Goal: Information Seeking & Learning: Learn about a topic

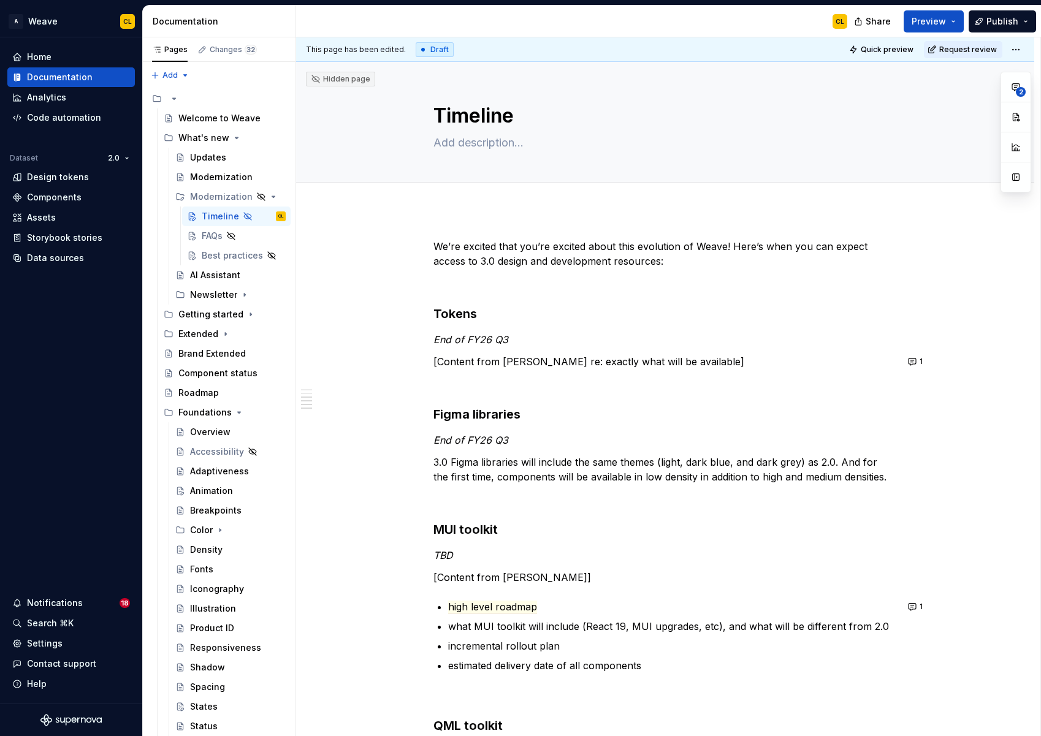
scroll to position [440, 0]
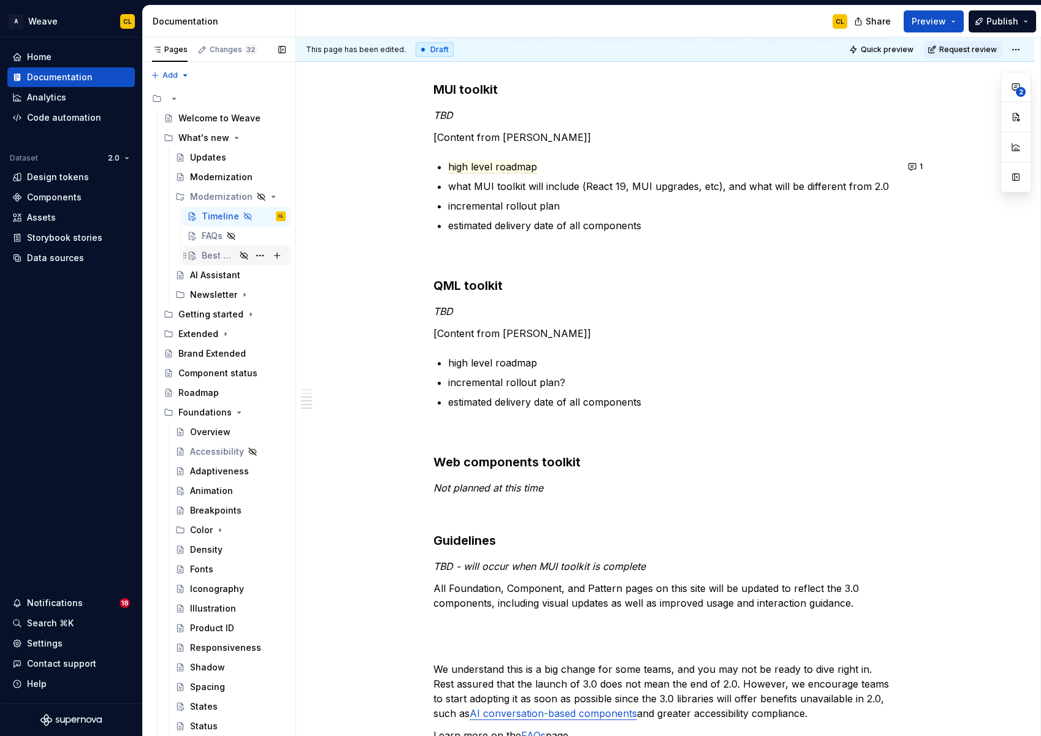
click at [223, 253] on div "Best practices" at bounding box center [219, 255] width 34 height 12
type textarea "*"
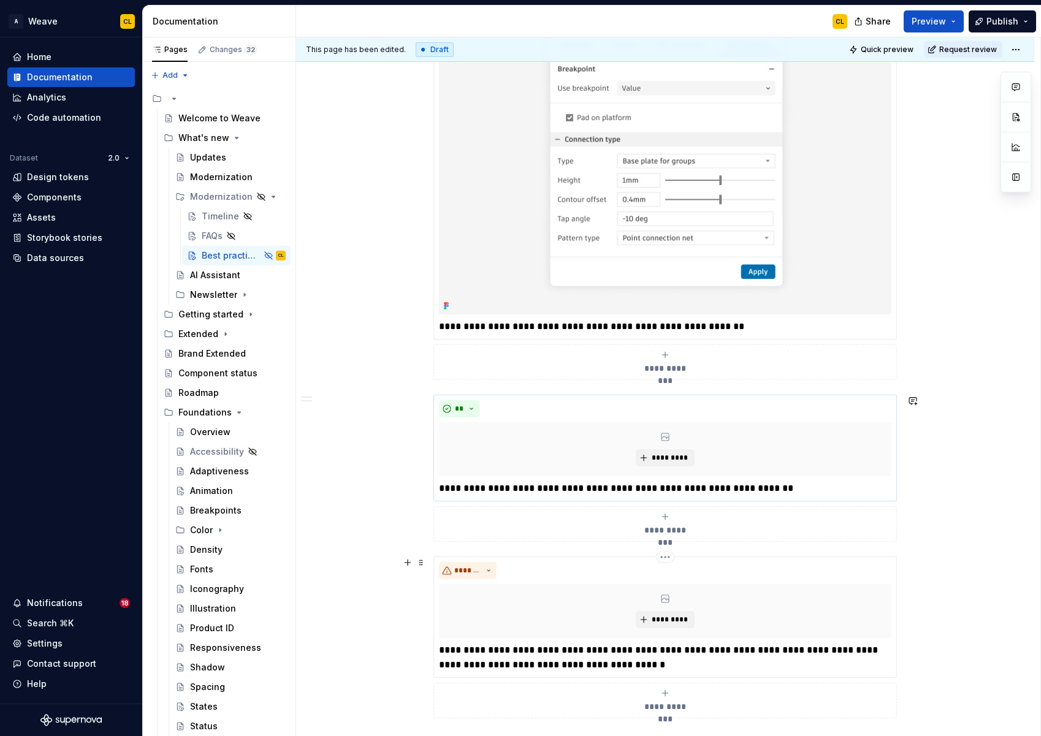
scroll to position [884, 0]
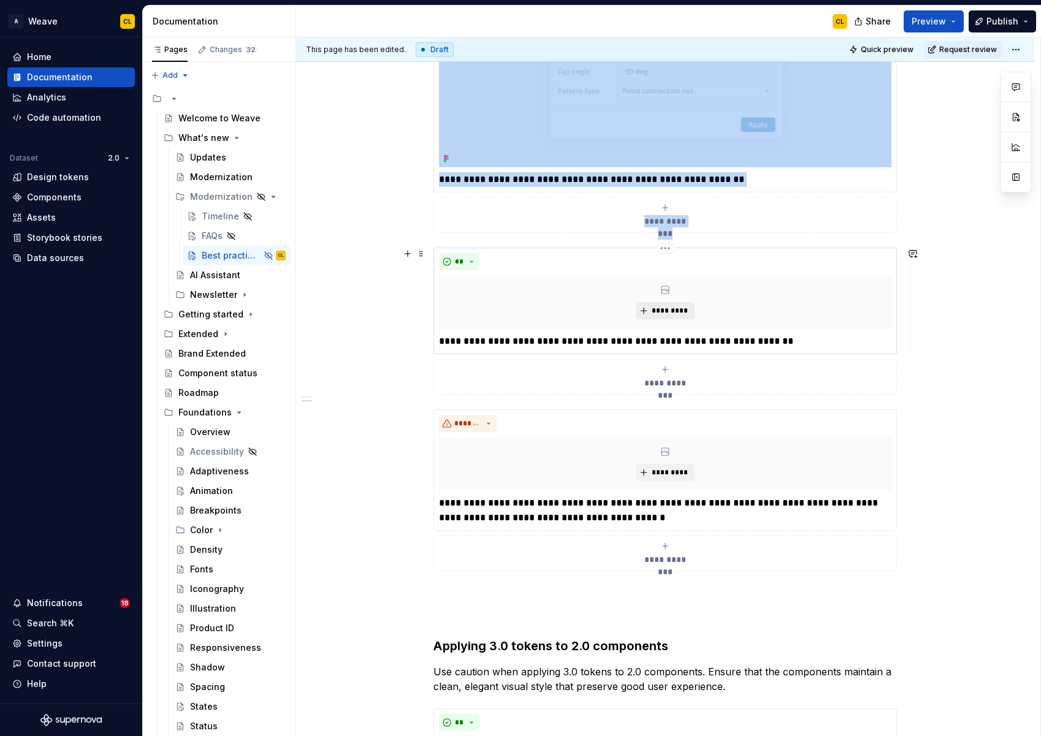
click at [667, 311] on span "*********" at bounding box center [669, 311] width 37 height 10
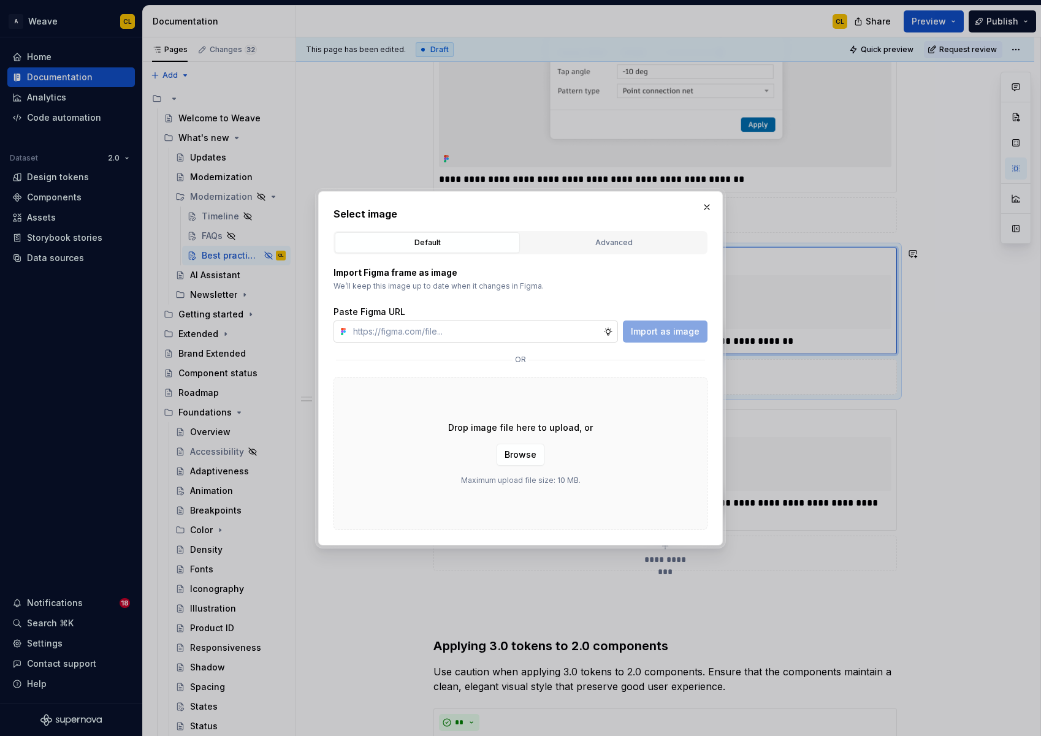
click at [474, 333] on input "text" at bounding box center [475, 332] width 255 height 22
type textarea "*"
type input "[URL][DOMAIN_NAME]"
click at [664, 331] on span "Import as image" at bounding box center [665, 331] width 69 height 12
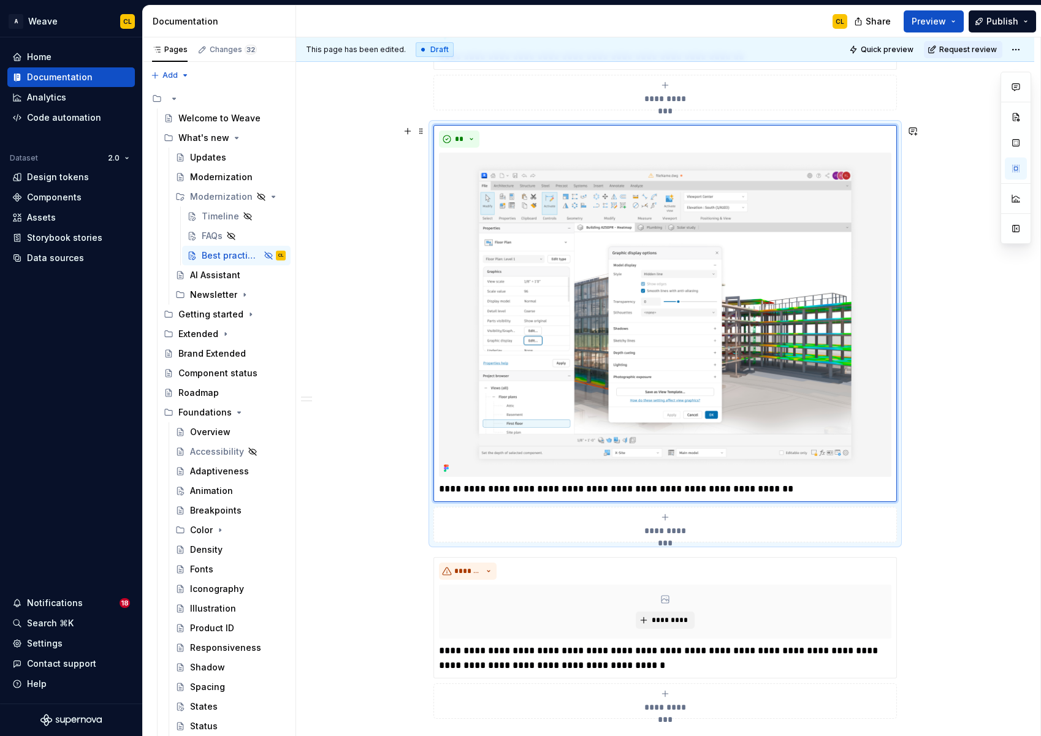
scroll to position [1014, 0]
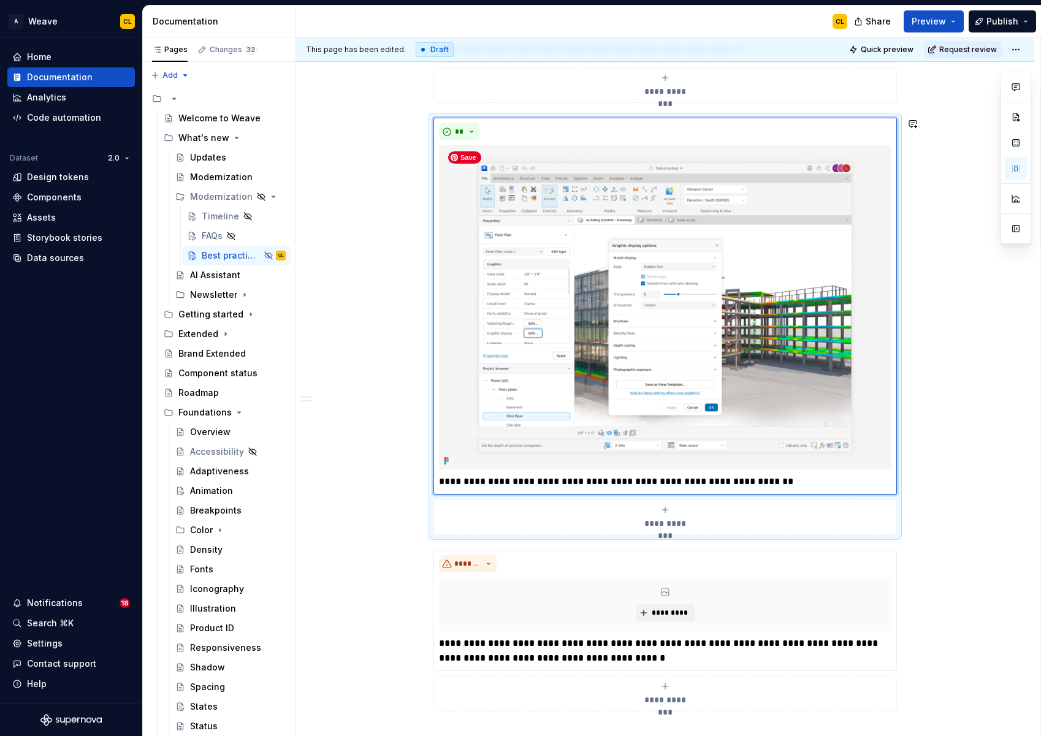
click at [741, 229] on img at bounding box center [665, 307] width 452 height 324
click at [1016, 230] on button "button" at bounding box center [1015, 229] width 22 height 22
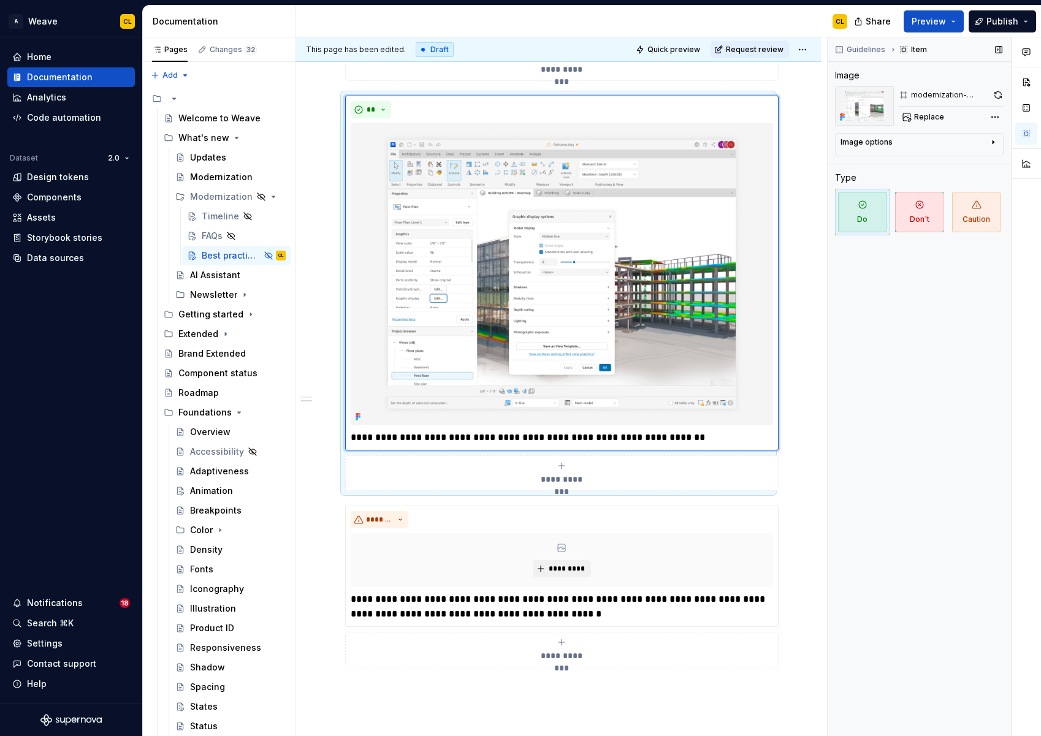
scroll to position [992, 0]
click at [997, 93] on button "button" at bounding box center [998, 94] width 12 height 17
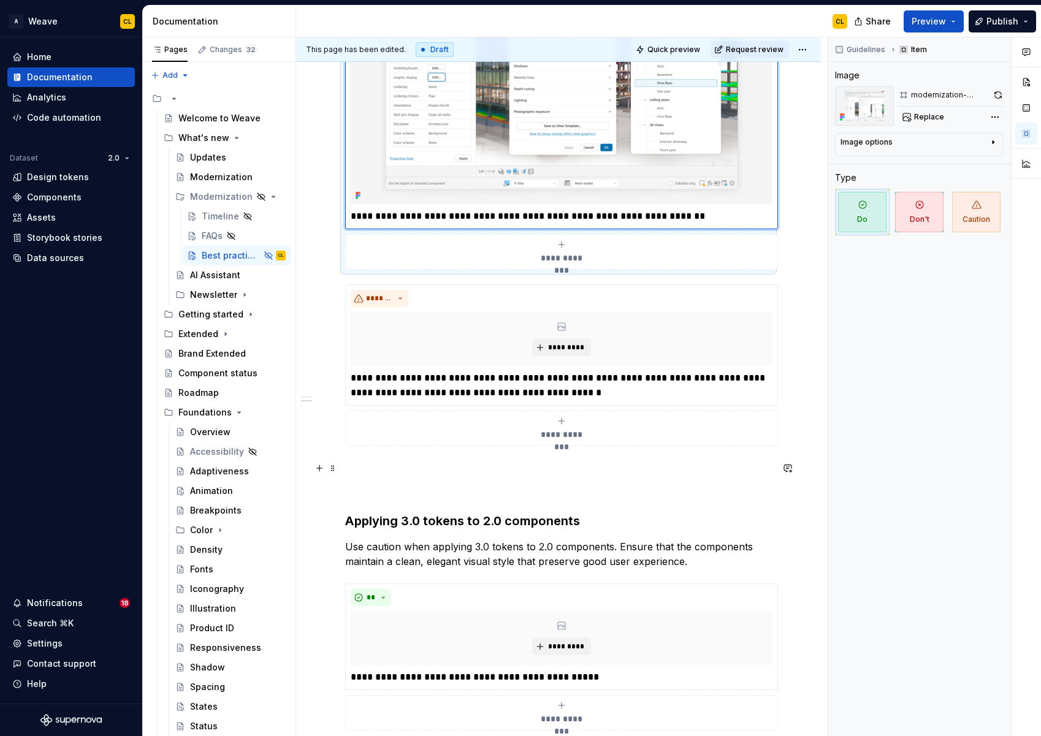
scroll to position [1221, 0]
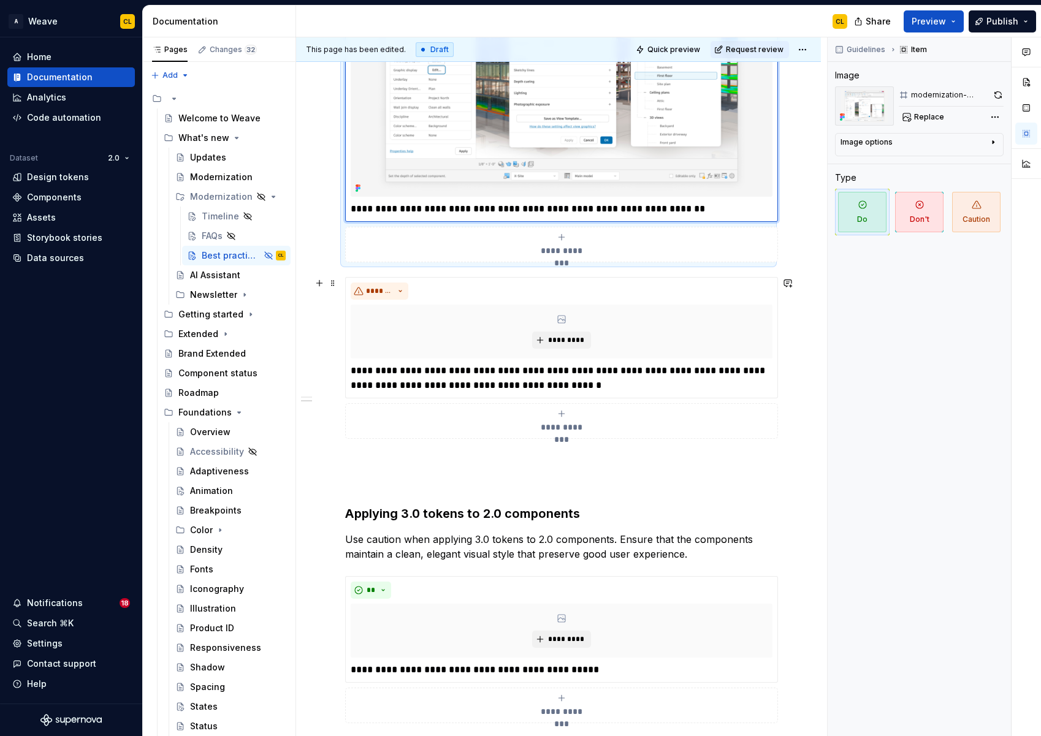
click at [808, 414] on div "**********" at bounding box center [558, 55] width 525 height 2132
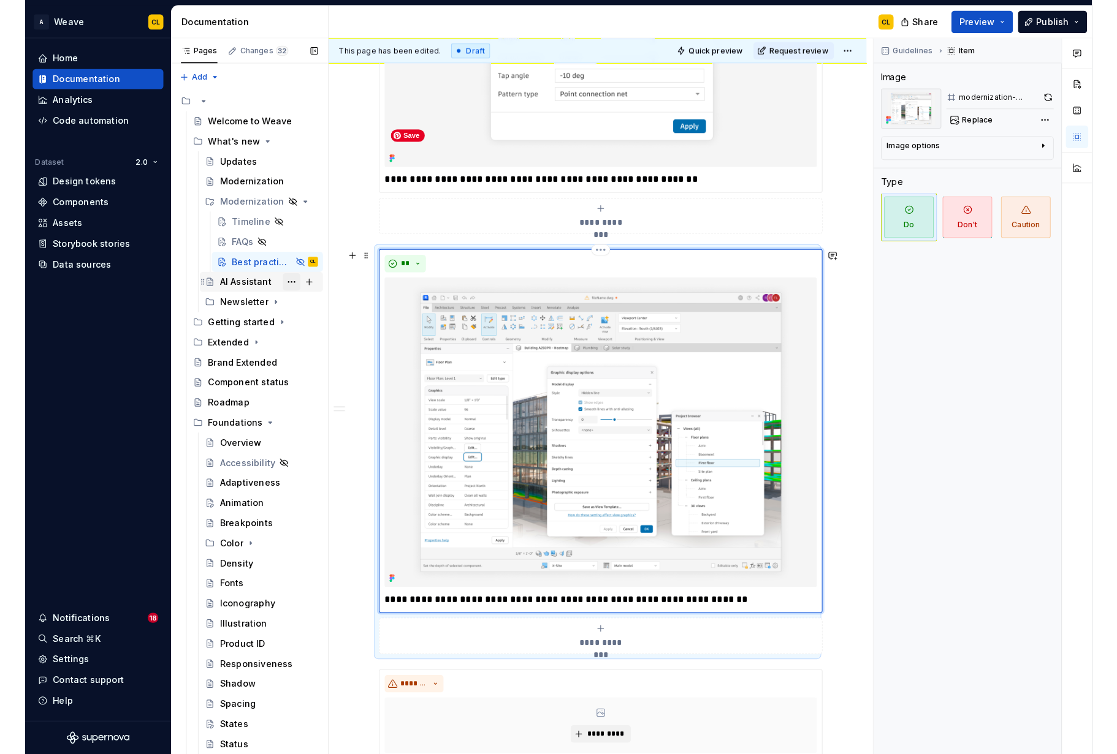
scroll to position [829, 0]
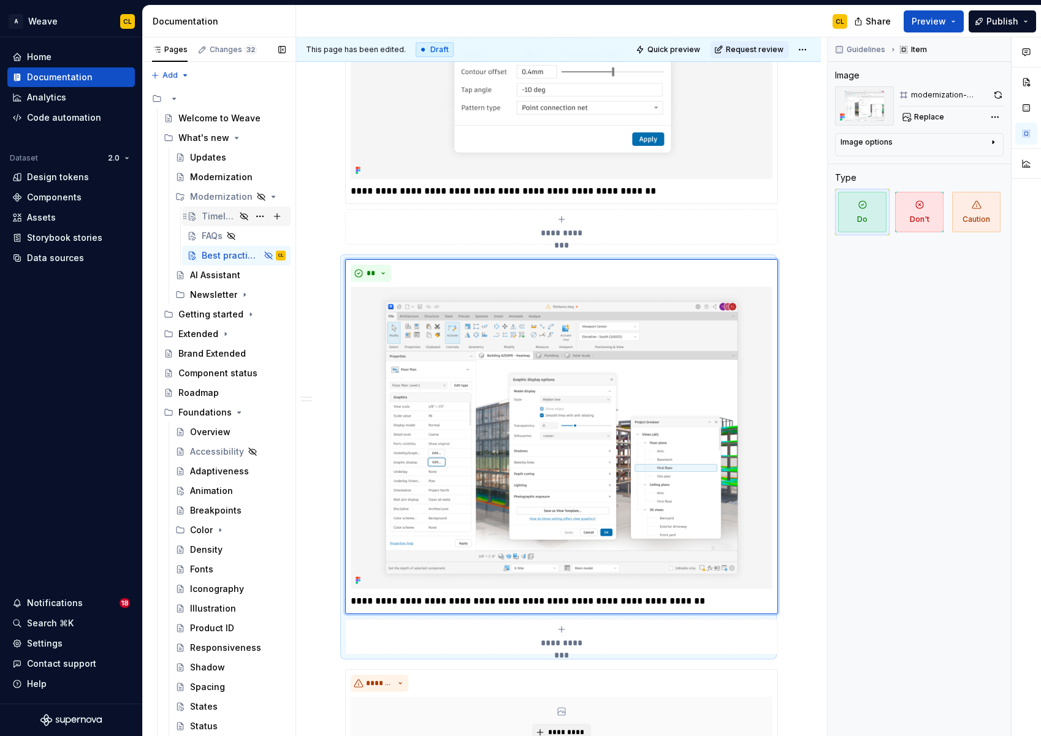
click at [214, 217] on div "Timeline" at bounding box center [219, 216] width 34 height 12
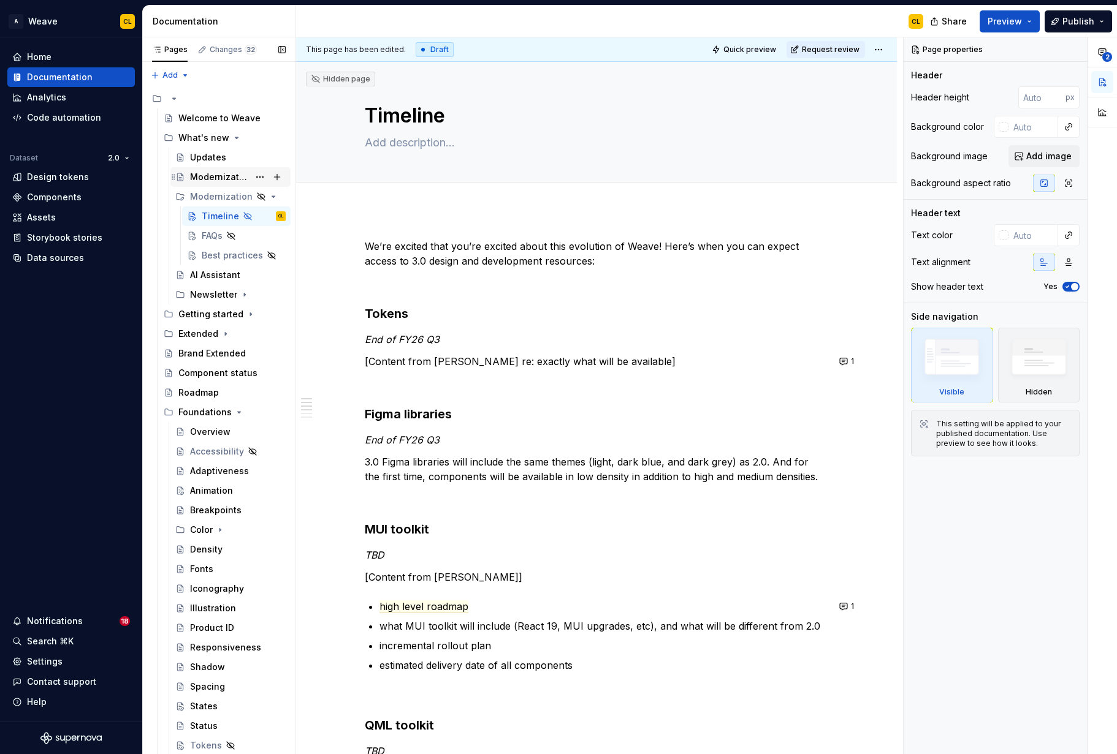
click at [203, 175] on div "Modernization" at bounding box center [219, 177] width 59 height 12
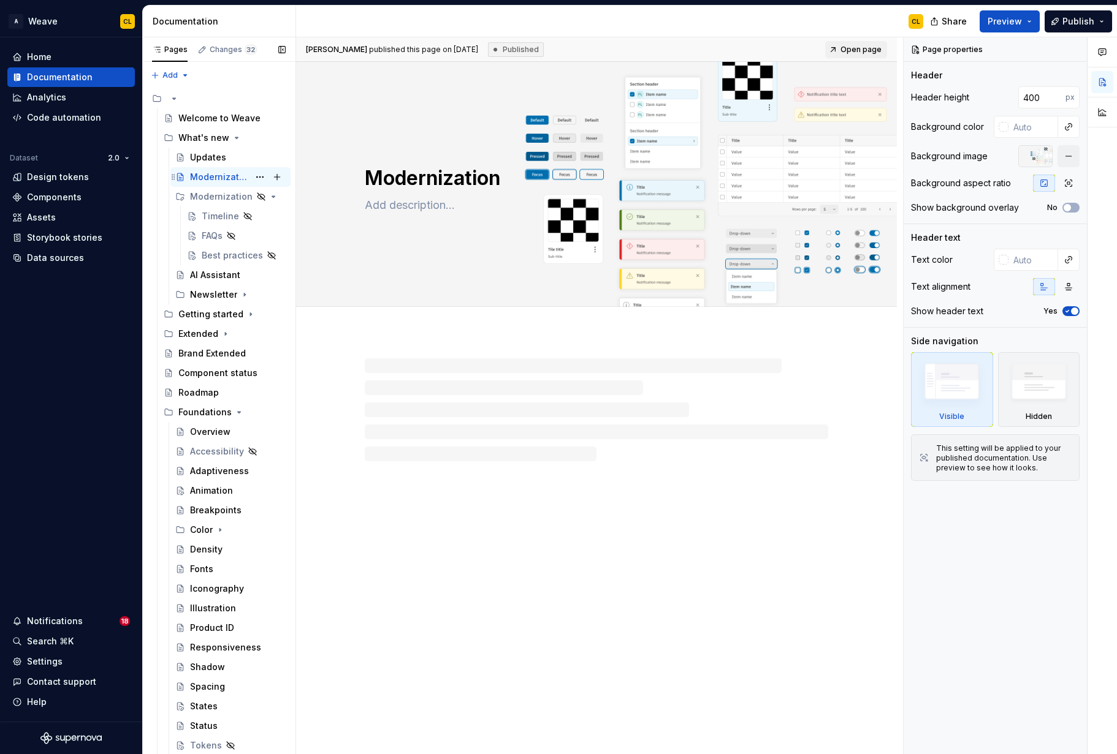
click at [208, 172] on div "Modernization" at bounding box center [219, 177] width 59 height 12
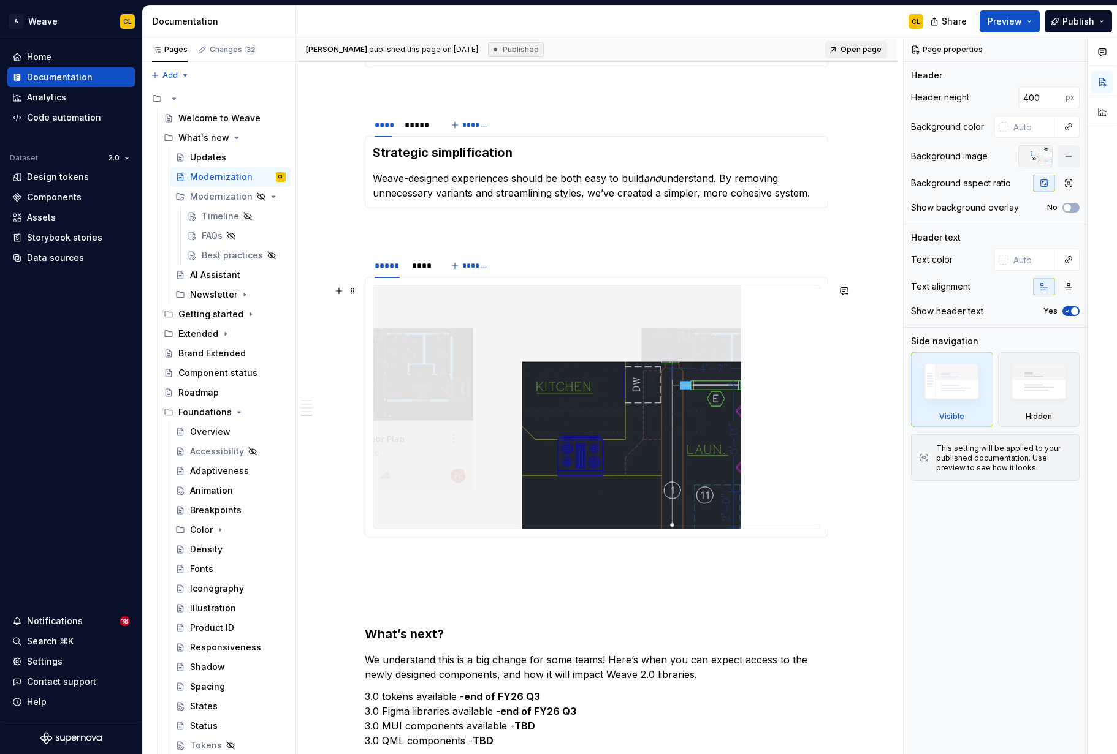
scroll to position [1851, 0]
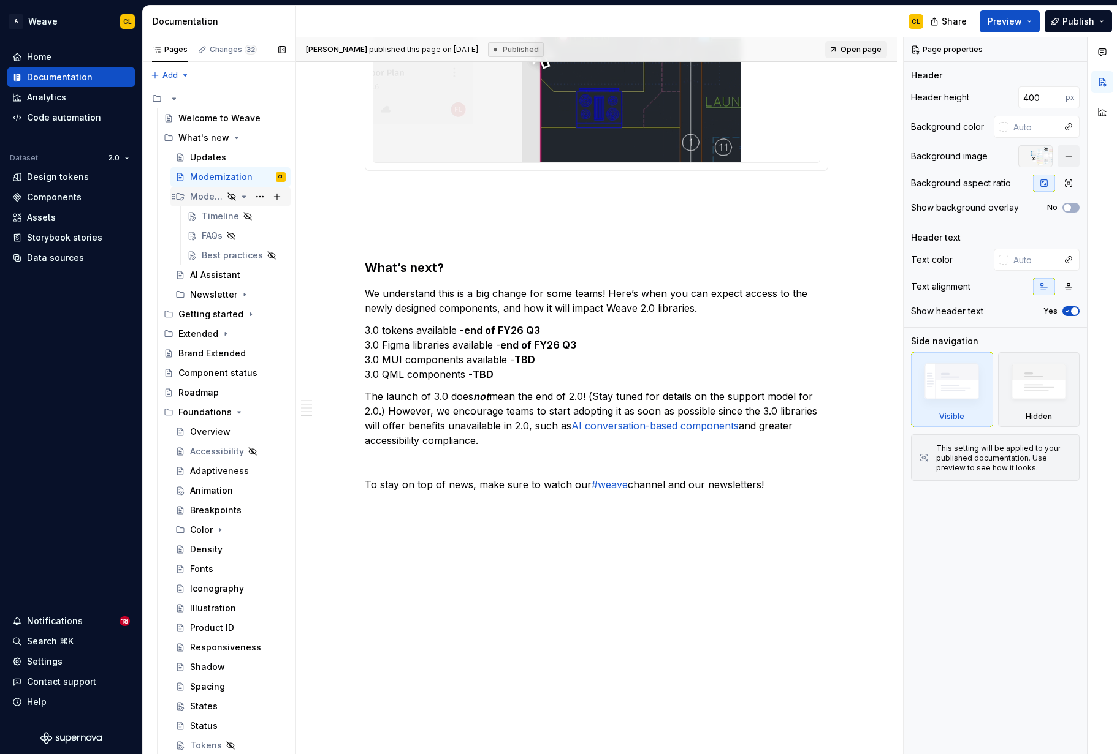
click at [198, 197] on div "Modernization" at bounding box center [206, 197] width 33 height 12
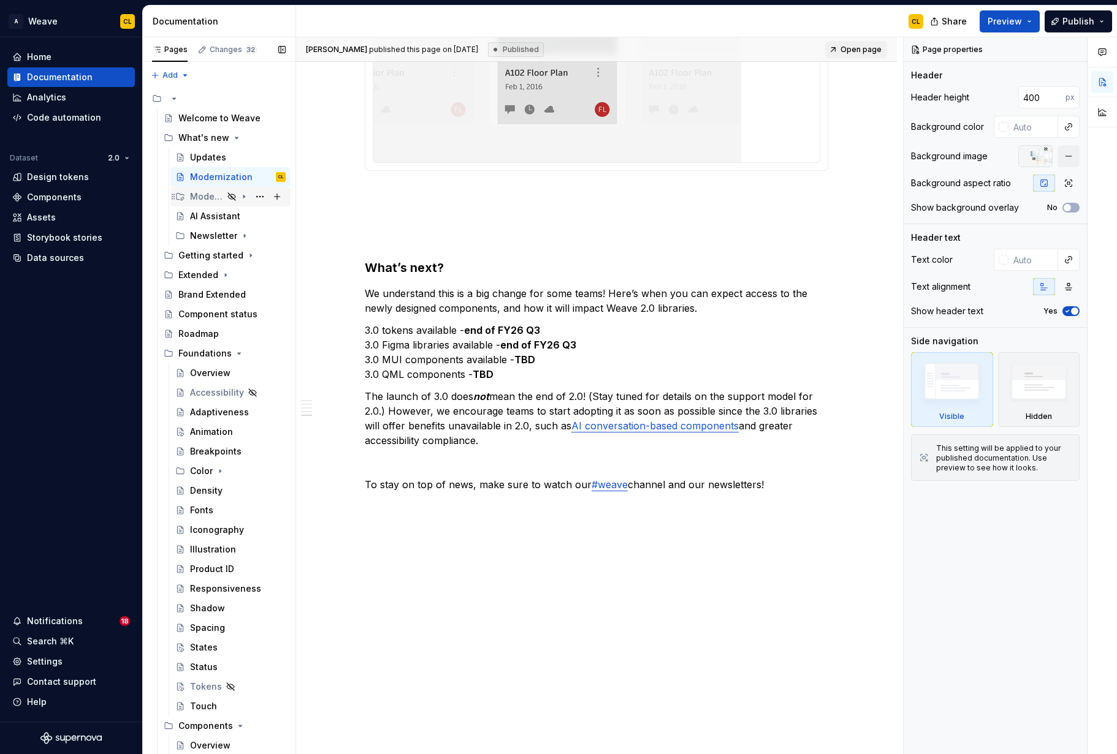
click at [195, 196] on div "Modernization" at bounding box center [206, 197] width 33 height 12
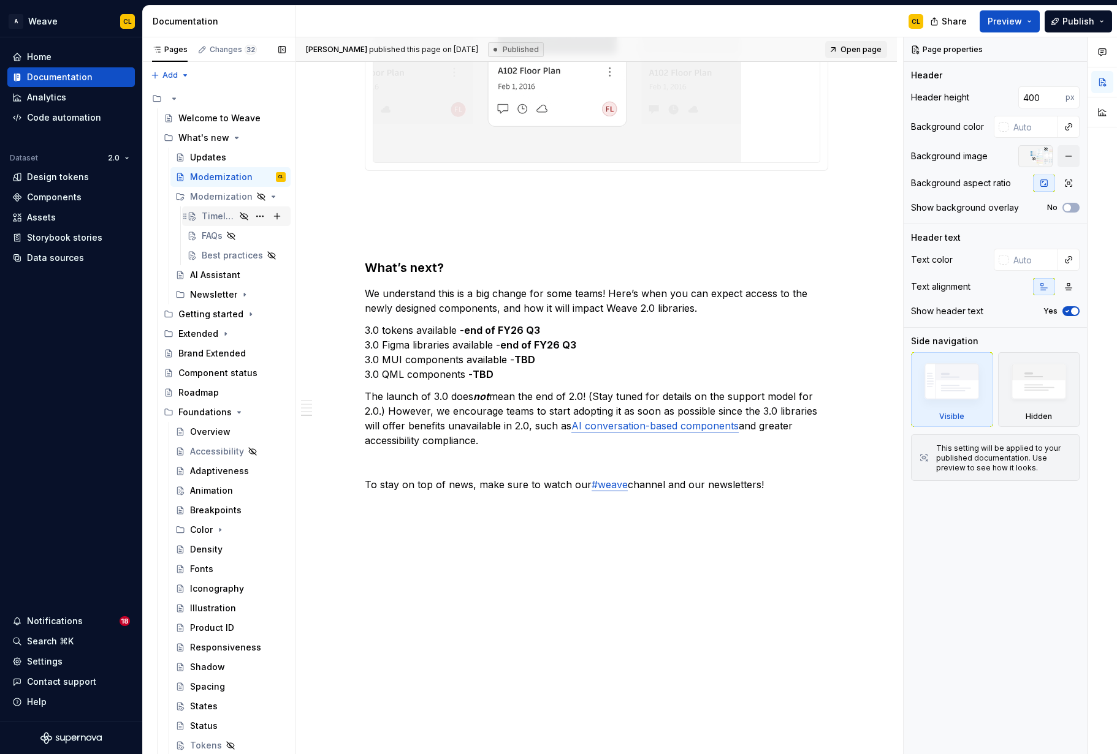
click at [213, 215] on div "Timeline" at bounding box center [219, 216] width 34 height 12
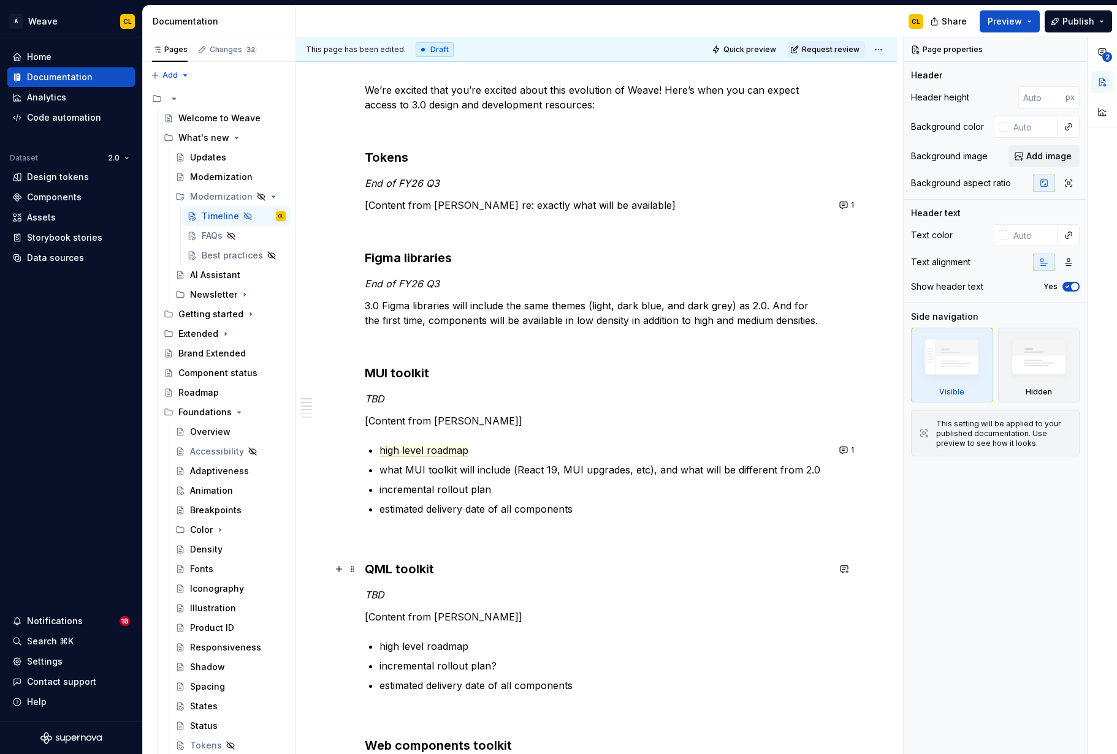
scroll to position [179, 0]
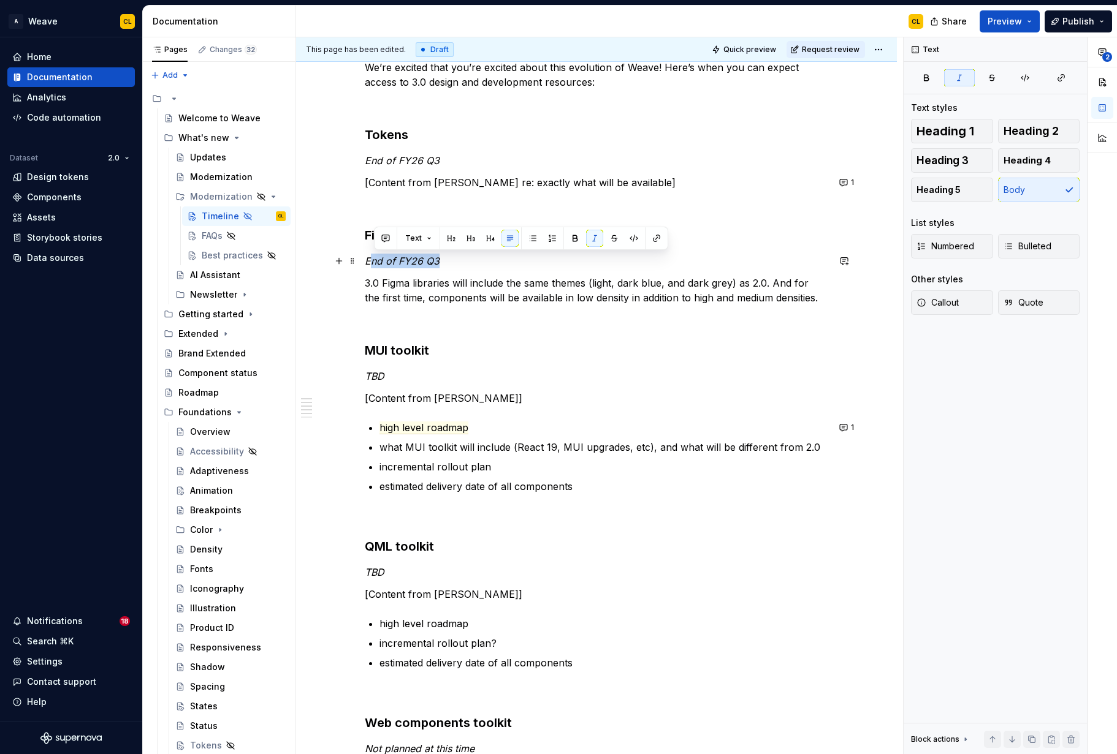
drag, startPoint x: 374, startPoint y: 262, endPoint x: 444, endPoint y: 259, distance: 69.9
click at [444, 259] on p "End of FY26 Q3" at bounding box center [596, 261] width 463 height 15
click at [534, 287] on p "3.0 Figma libraries will include the same themes (light, dark blue, and dark gr…" at bounding box center [596, 290] width 463 height 29
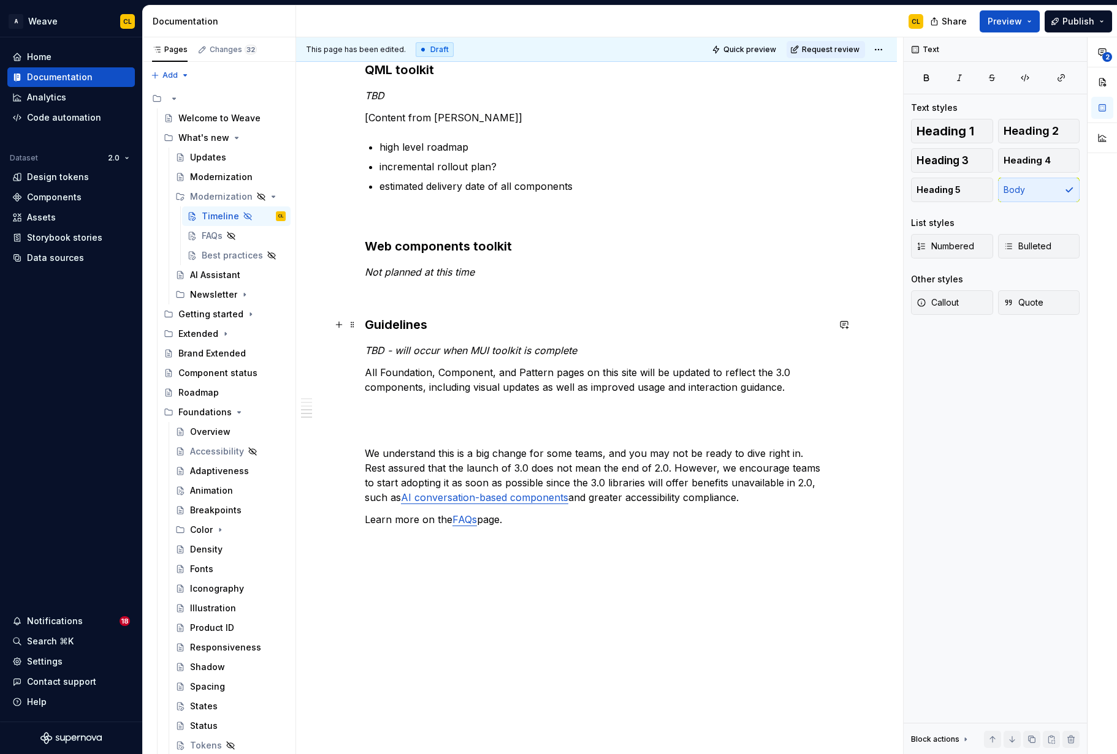
scroll to position [659, 0]
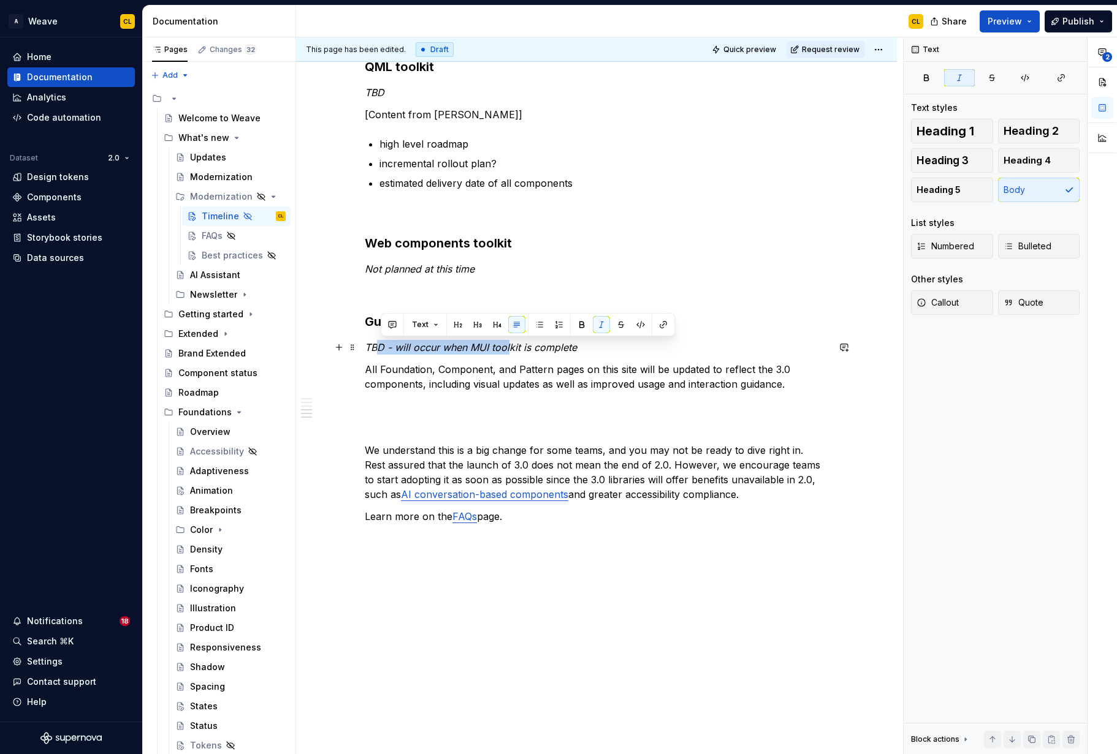
drag, startPoint x: 416, startPoint y: 344, endPoint x: 514, endPoint y: 347, distance: 98.1
click at [514, 347] on em "TBD - will occur when MUI toolkit is complete" at bounding box center [471, 347] width 212 height 12
click at [561, 349] on em "TBD - will occur when MUI toolkit is complete" at bounding box center [471, 347] width 212 height 12
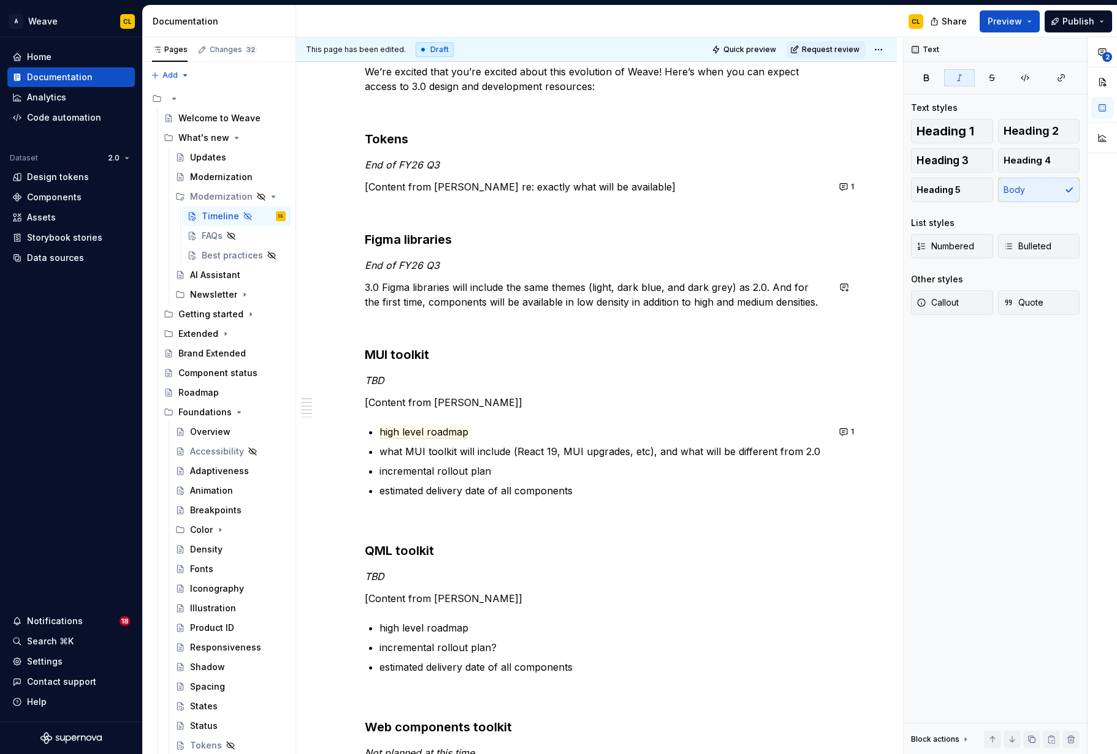
scroll to position [156, 0]
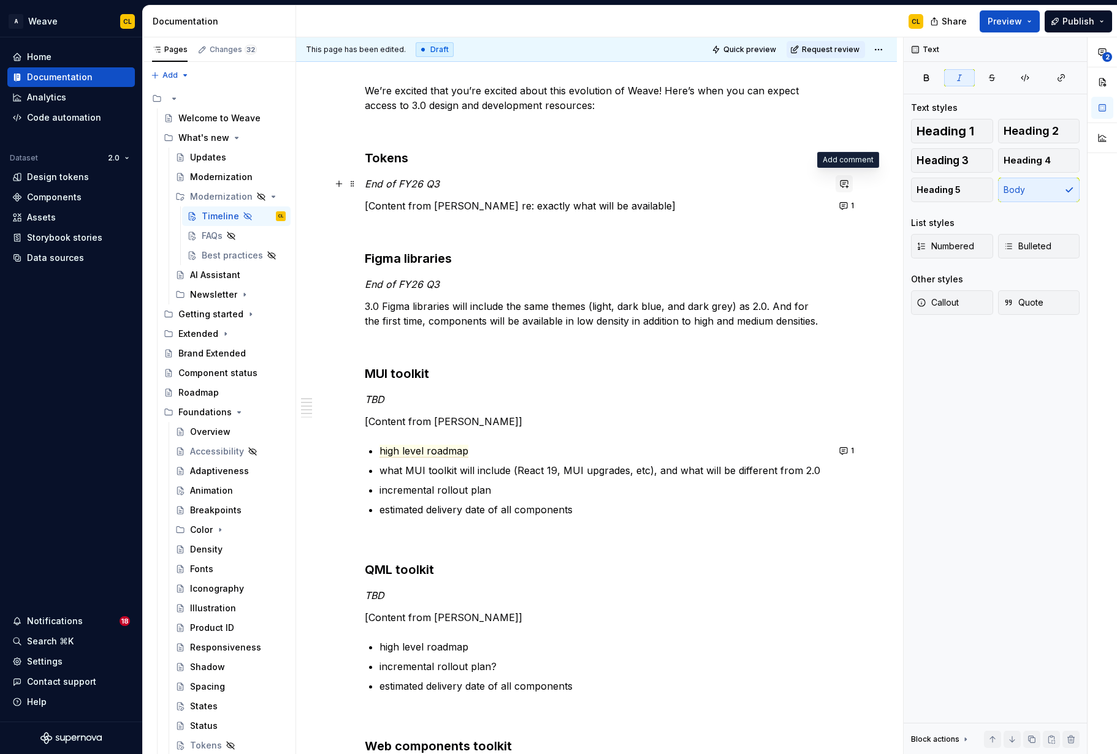
click at [845, 184] on button "button" at bounding box center [843, 183] width 17 height 17
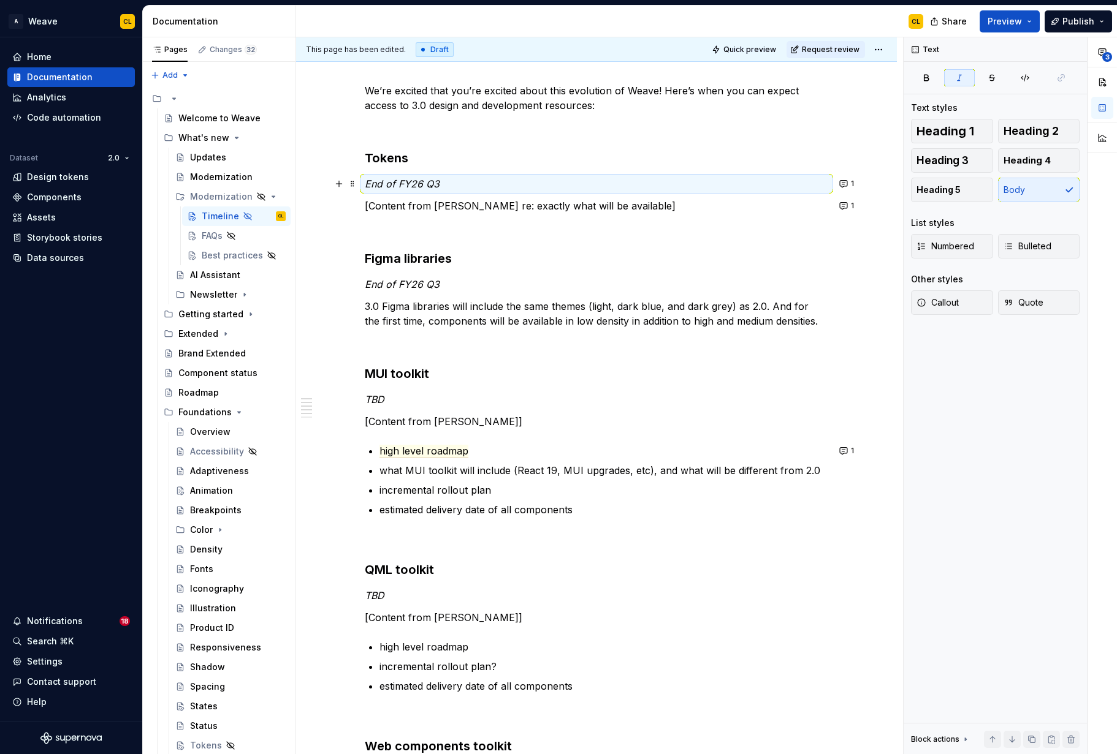
click at [884, 373] on div "We’re excited that you’re excited about this evolution of Weave! Here’s when yo…" at bounding box center [596, 672] width 601 height 1236
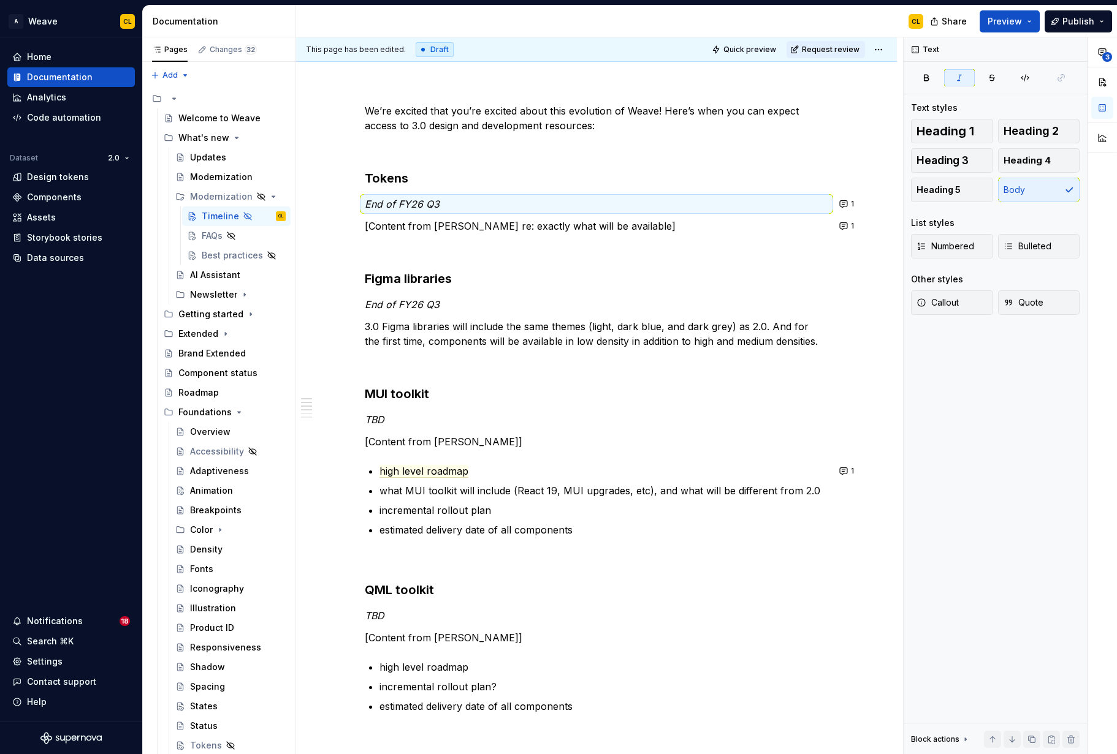
scroll to position [0, 0]
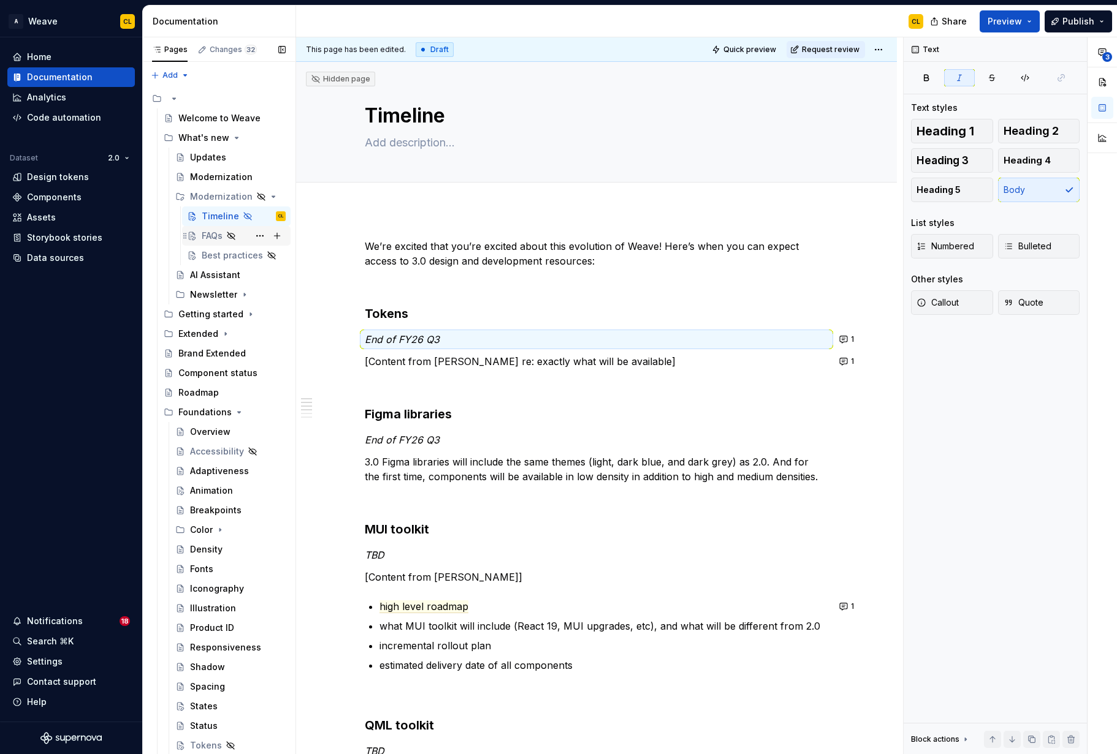
click at [219, 236] on div "FAQs" at bounding box center [212, 236] width 21 height 12
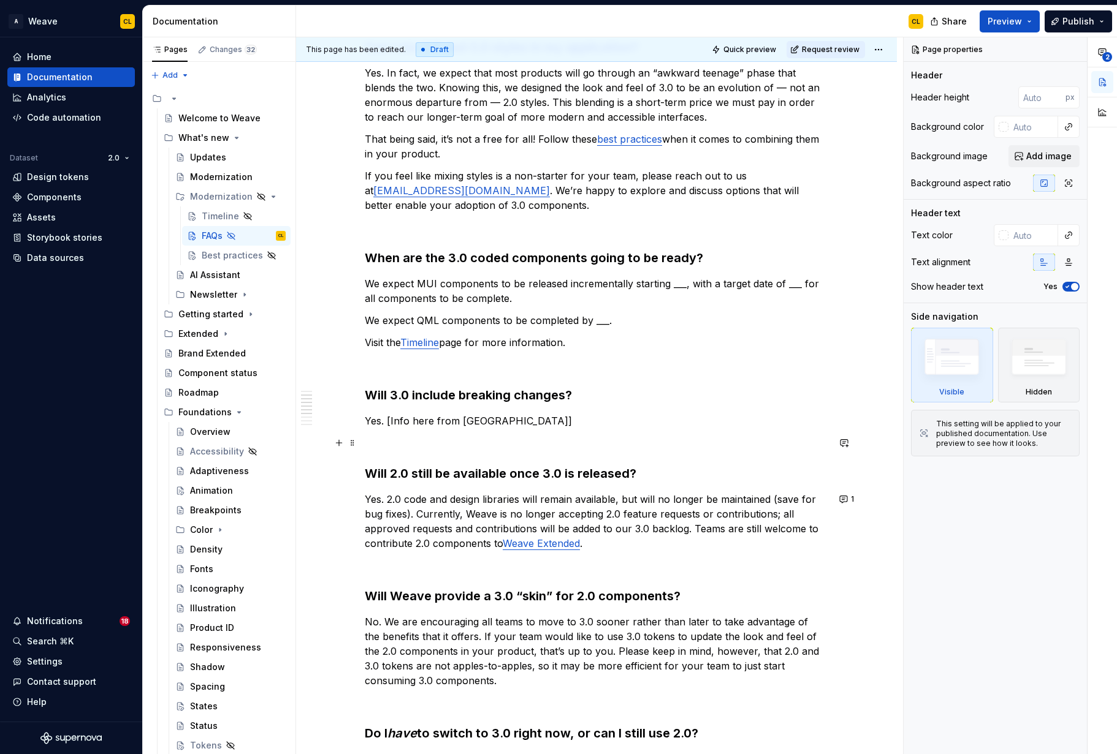
scroll to position [324, 0]
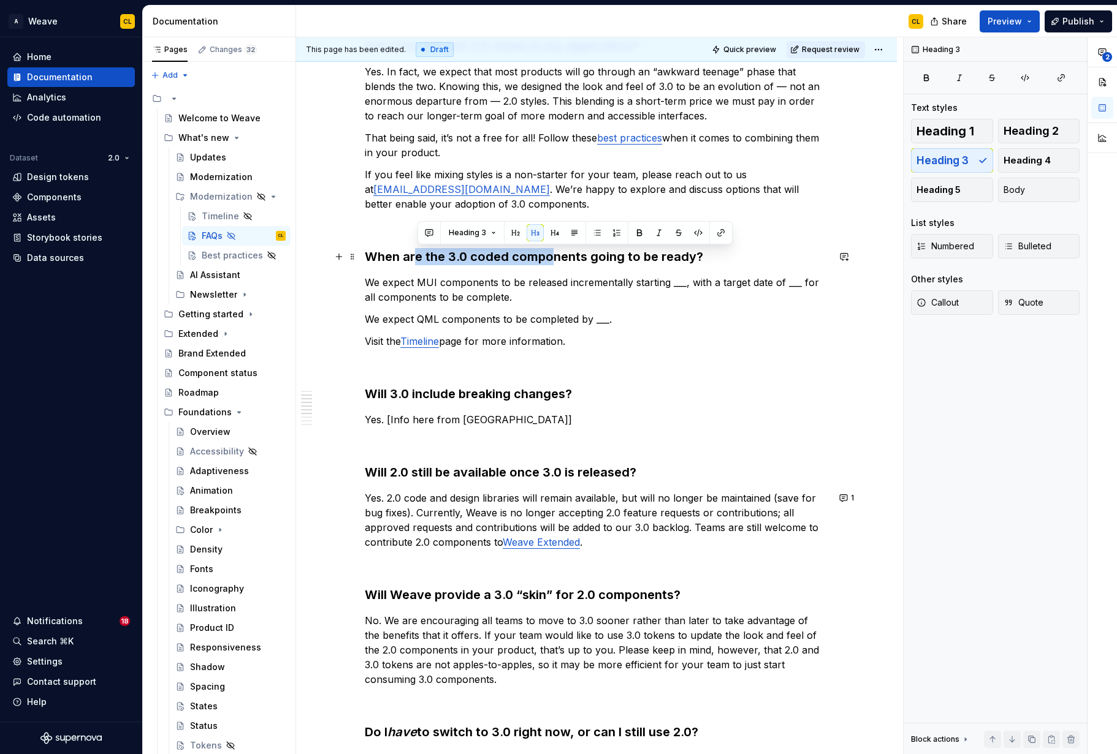
drag, startPoint x: 523, startPoint y: 253, endPoint x: 552, endPoint y: 254, distance: 28.8
click at [552, 254] on h3 "When are the 3.0 coded components going to be ready?" at bounding box center [596, 256] width 463 height 17
click at [701, 256] on h3 "When are the 3.0 coded components going to be ready?" at bounding box center [596, 256] width 463 height 17
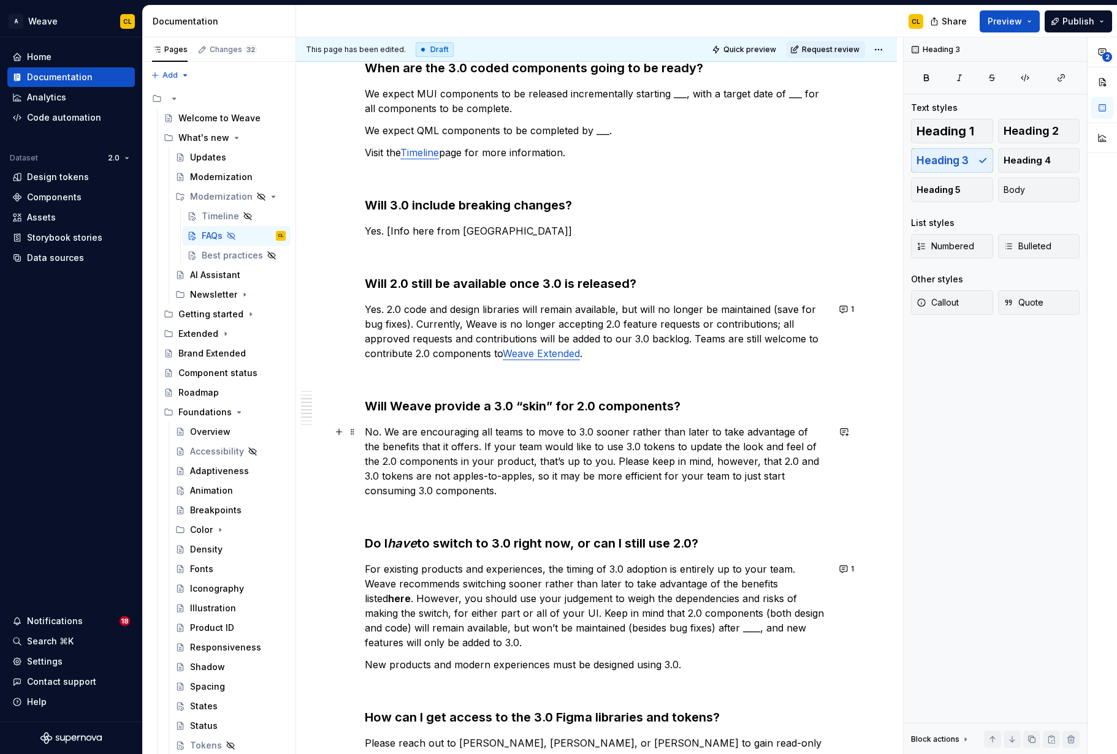
scroll to position [514, 0]
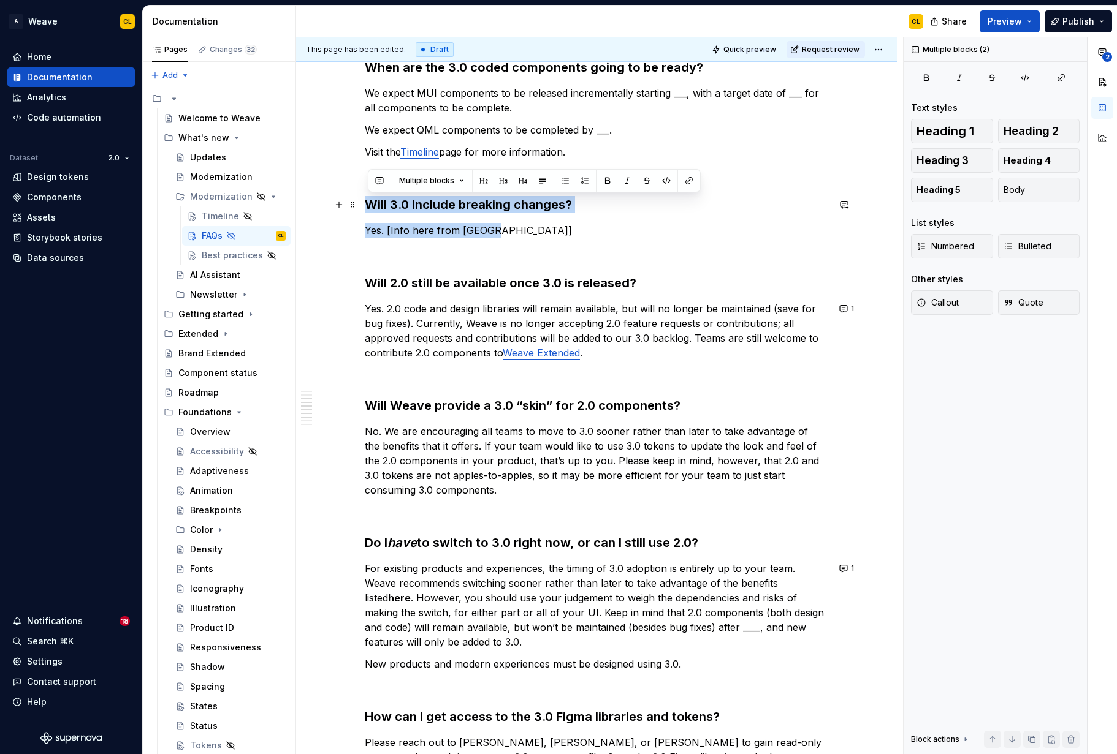
drag, startPoint x: 498, startPoint y: 230, endPoint x: 372, endPoint y: 208, distance: 128.2
click at [372, 208] on div "When should I start designing with 3.0? As soon as you like! It can be used for…" at bounding box center [596, 409] width 463 height 1368
click at [516, 241] on div "When should I start designing with 3.0? As soon as you like! It can be used for…" at bounding box center [596, 409] width 463 height 1368
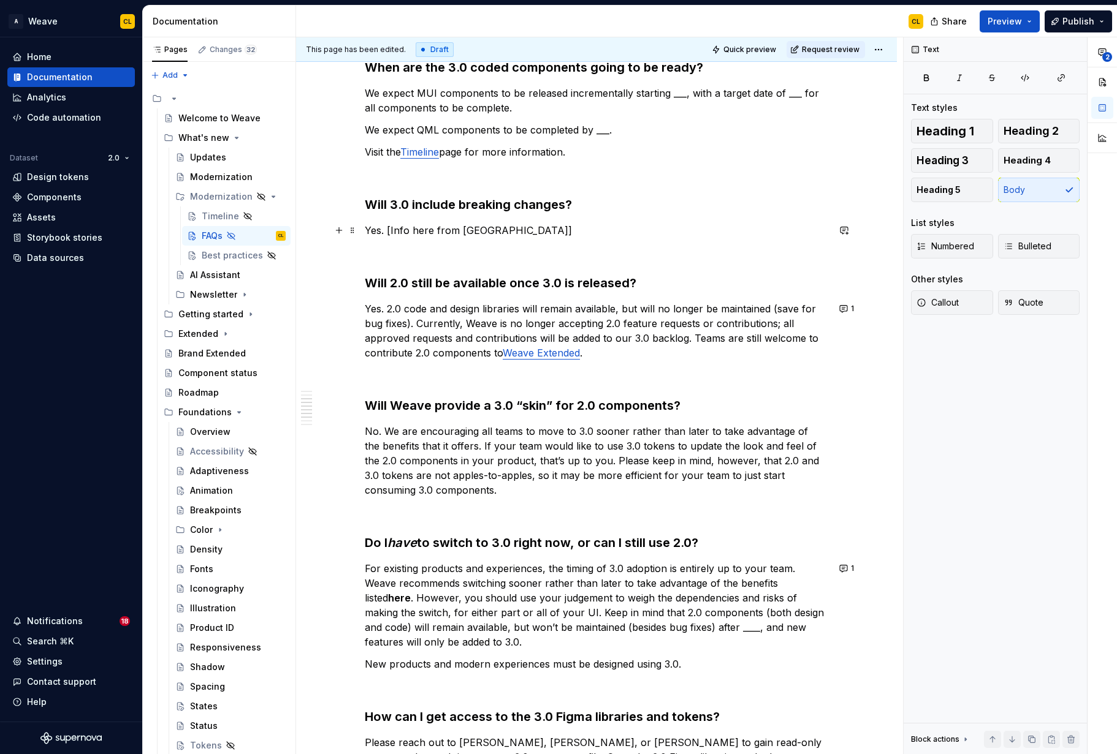
click at [749, 235] on p "Yes. [Info here from [GEOGRAPHIC_DATA]]" at bounding box center [596, 230] width 463 height 15
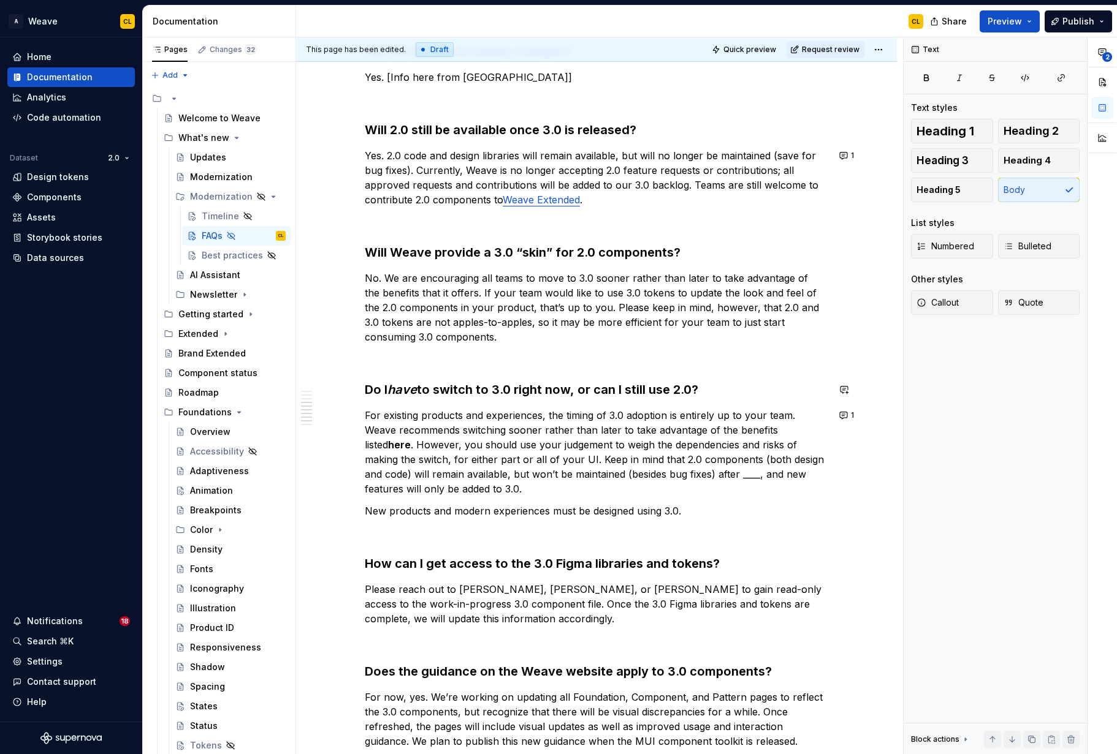
scroll to position [672, 0]
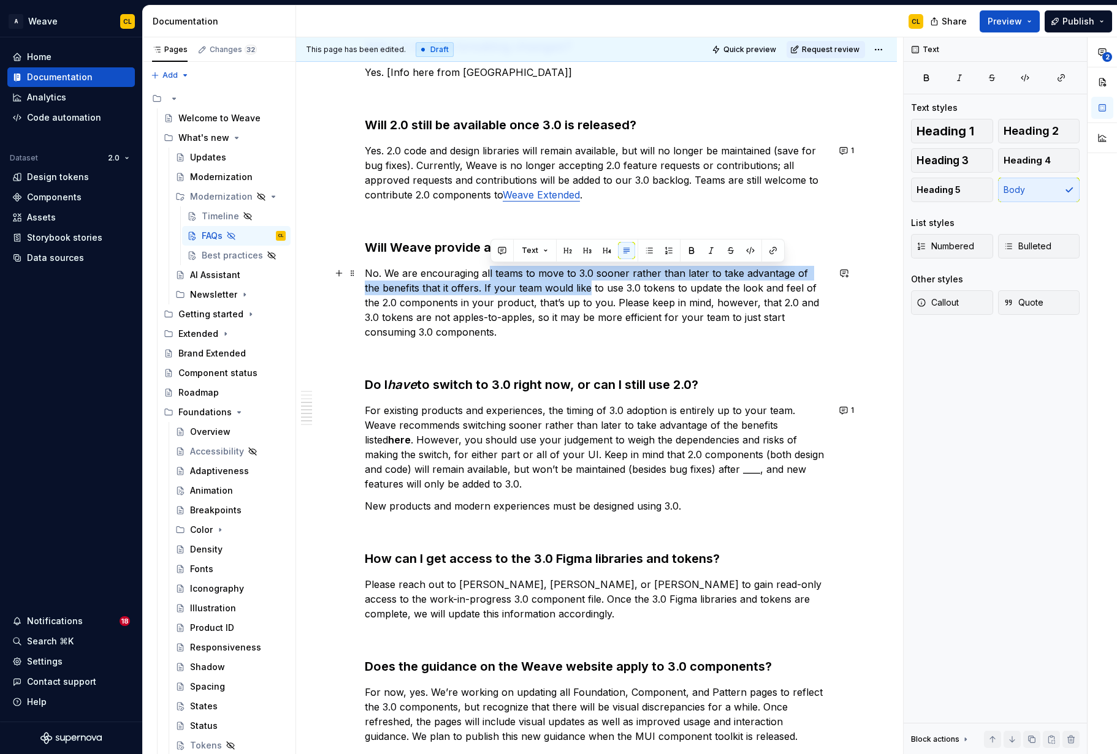
drag, startPoint x: 490, startPoint y: 276, endPoint x: 571, endPoint y: 289, distance: 82.5
click at [571, 289] on p "No. We are encouraging all teams to move to 3.0 sooner rather than later to tak…" at bounding box center [596, 303] width 463 height 74
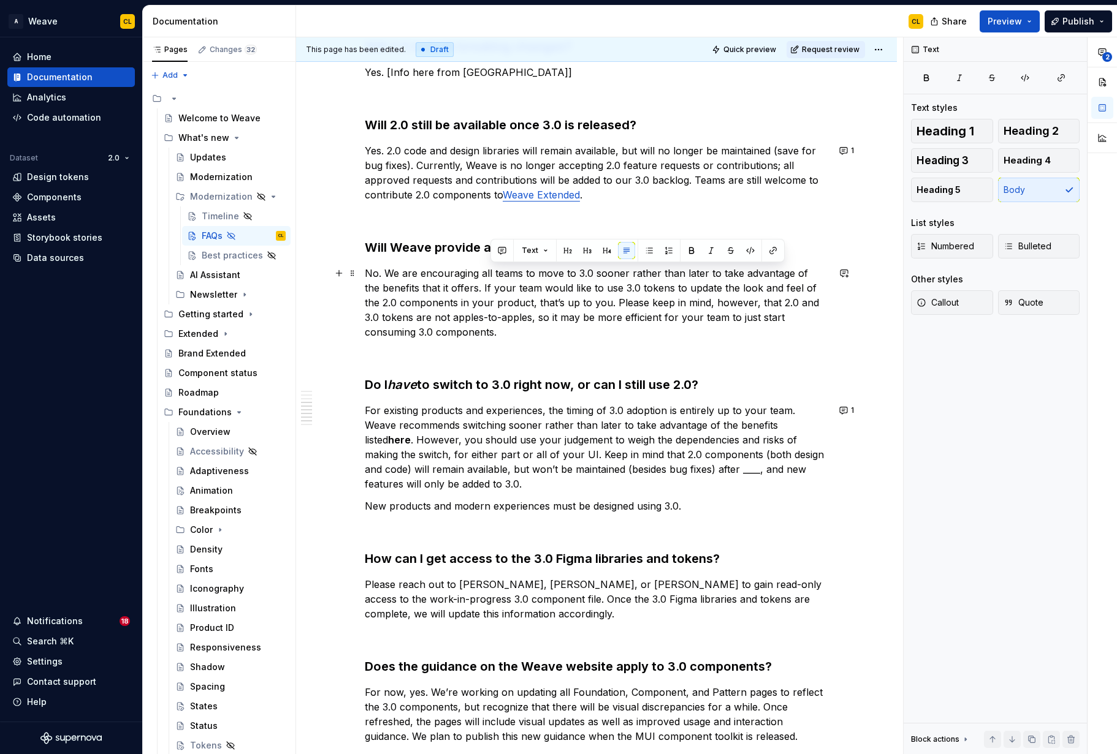
click at [614, 297] on p "No. We are encouraging all teams to move to 3.0 sooner rather than later to tak…" at bounding box center [596, 303] width 463 height 74
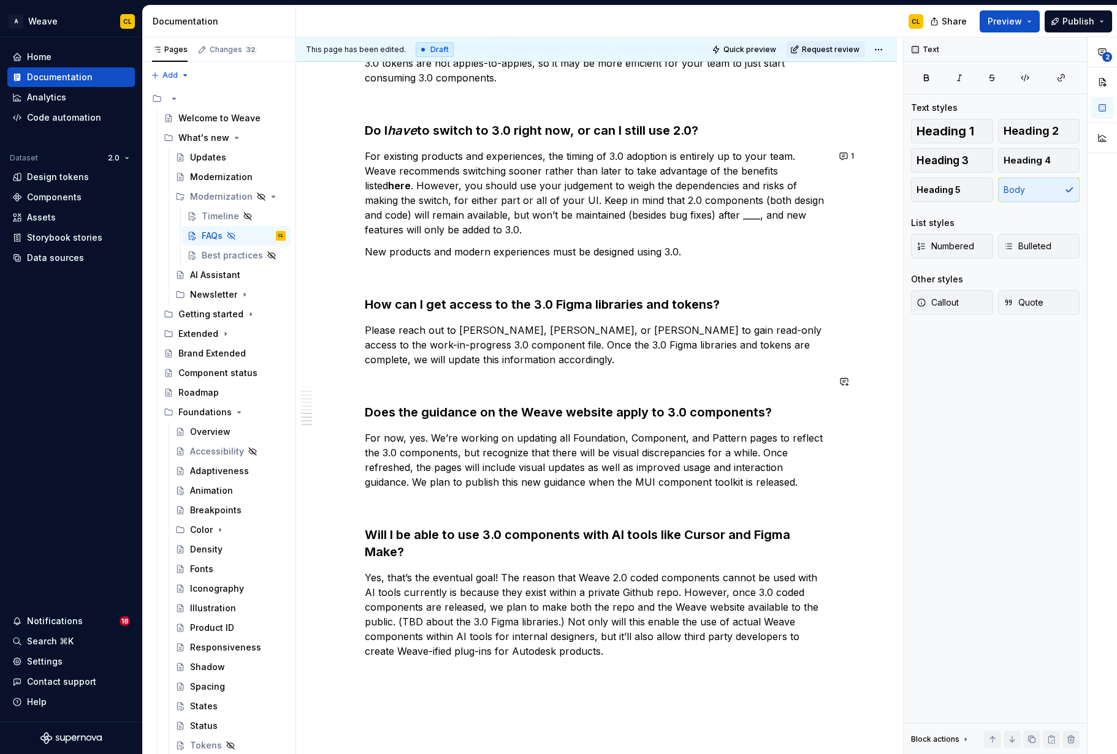
scroll to position [934, 0]
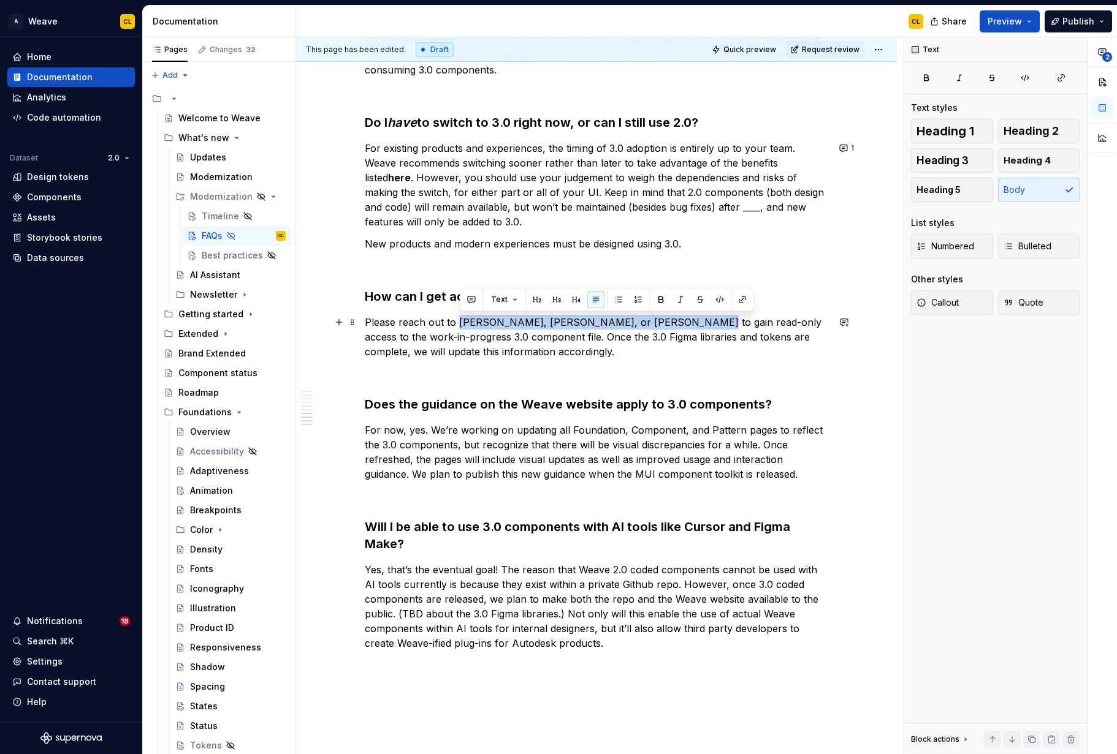
drag, startPoint x: 488, startPoint y: 324, endPoint x: 672, endPoint y: 319, distance: 183.9
click at [673, 318] on p "Please reach out to [PERSON_NAME], [PERSON_NAME], or [PERSON_NAME] to gain read…" at bounding box center [596, 337] width 463 height 44
click at [869, 553] on div "When should I start designing with 3.0? As soon as you like! It can be used for…" at bounding box center [596, 95] width 601 height 1638
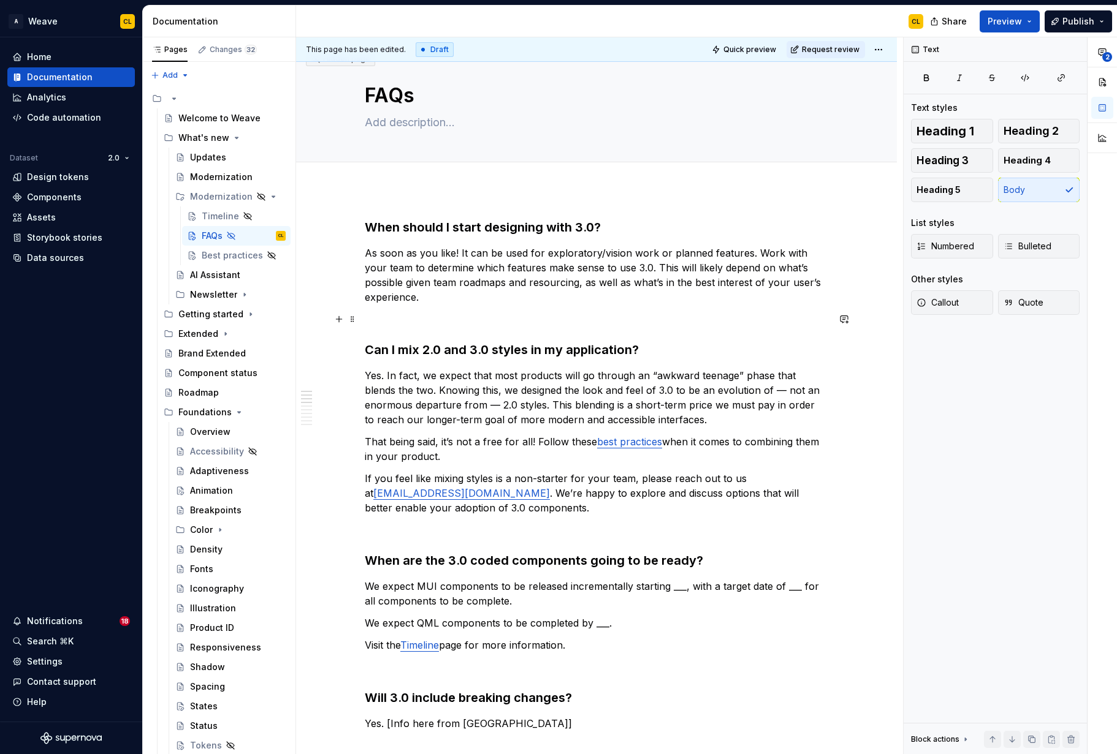
scroll to position [23, 0]
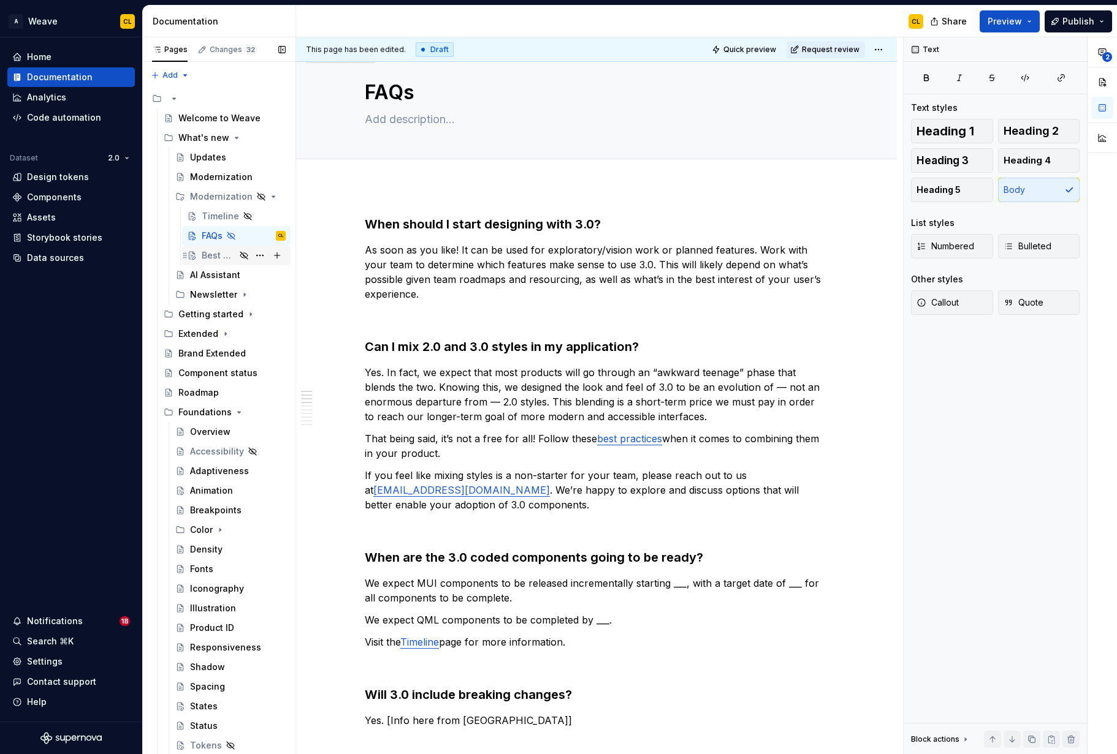
click at [216, 255] on div "Best practices" at bounding box center [219, 255] width 34 height 12
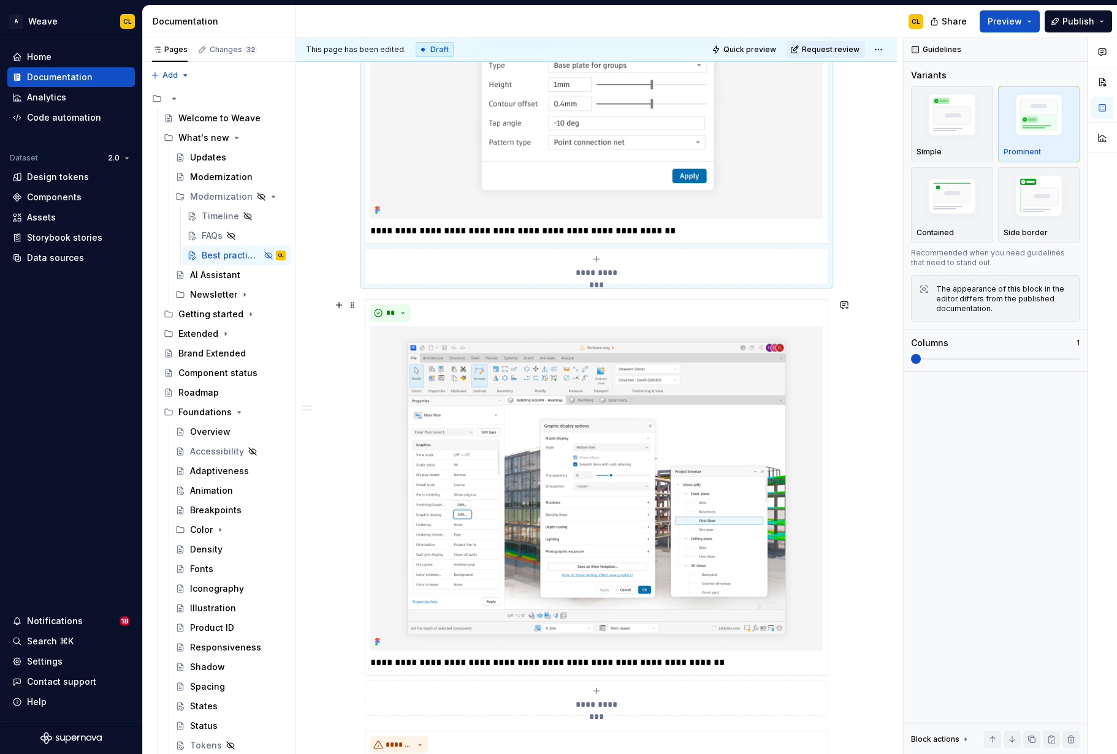
scroll to position [827, 0]
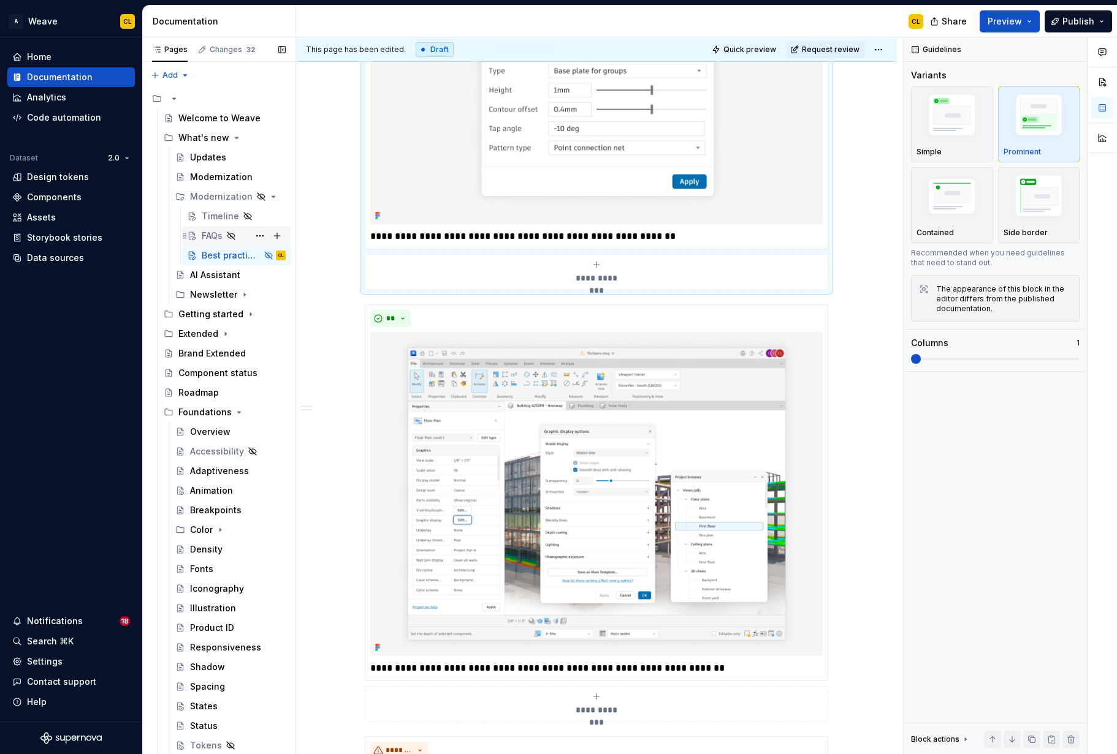
click at [215, 234] on div "FAQs" at bounding box center [212, 236] width 21 height 12
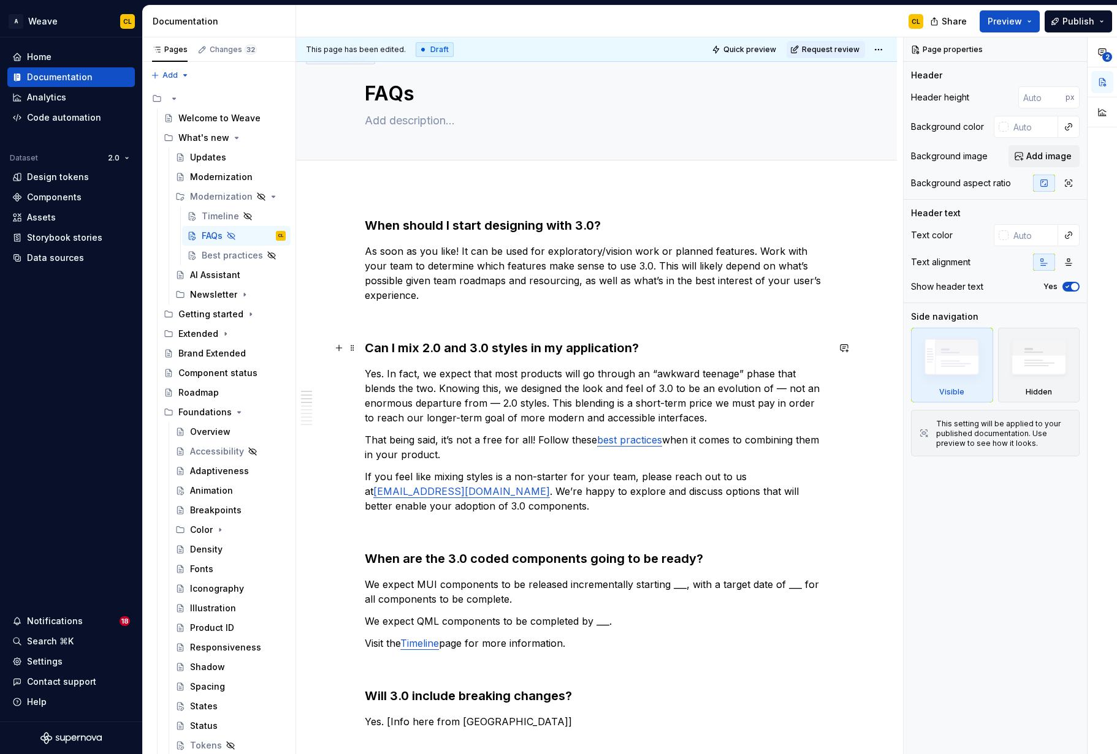
scroll to position [24, 0]
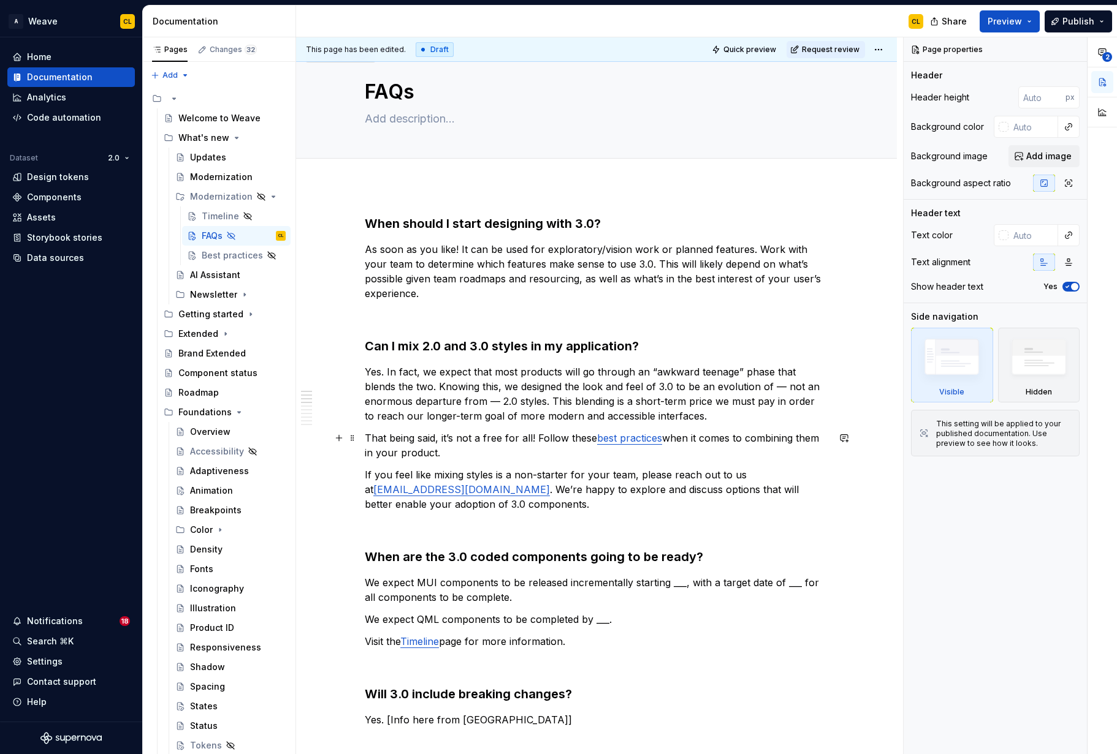
click at [535, 435] on p "That being said, it’s not a free for all! Follow these best practices when it c…" at bounding box center [596, 445] width 463 height 29
type textarea "*"
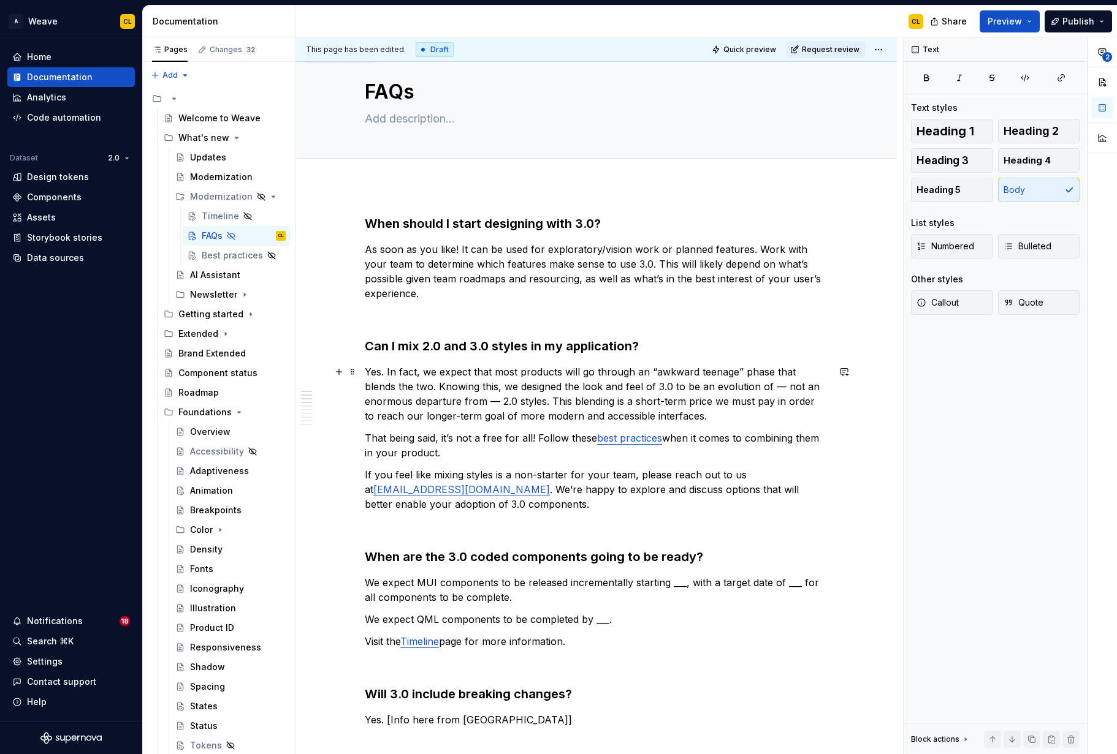
click at [498, 376] on p "Yes. In fact, we expect that most products will go through an “awkward teenage”…" at bounding box center [596, 394] width 463 height 59
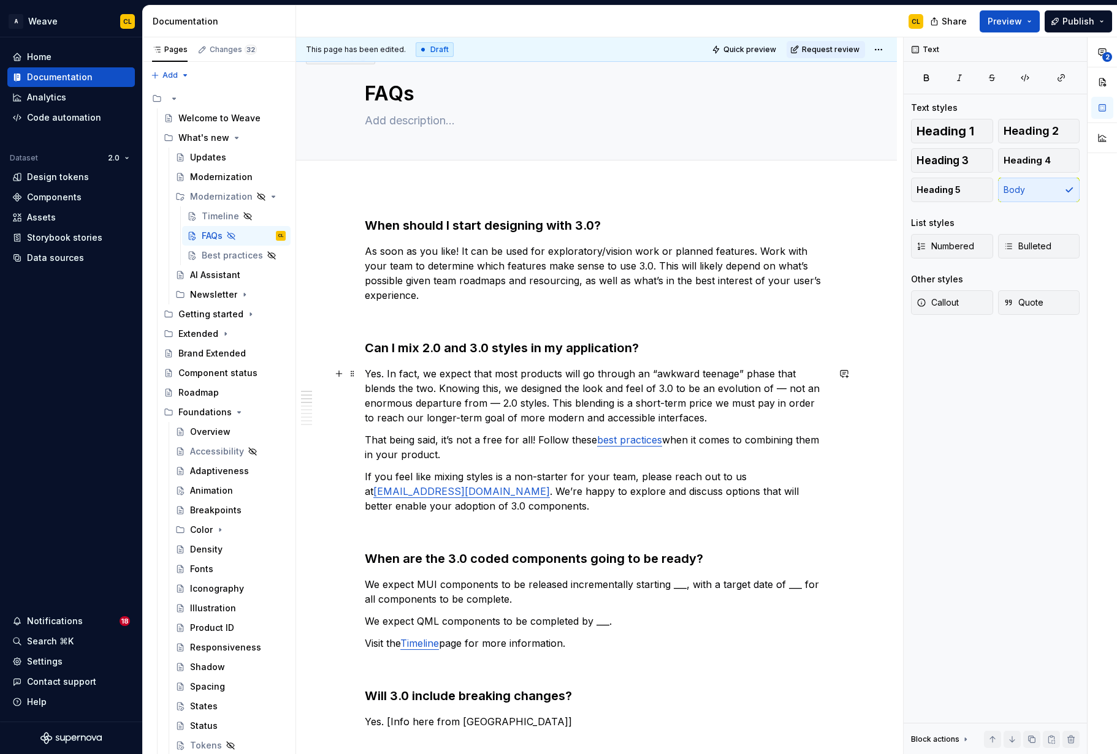
scroll to position [23, 0]
click at [536, 382] on p "Yes. In fact, we expect that most products will go through an “awkward teenage”…" at bounding box center [596, 395] width 463 height 59
click at [648, 401] on p "Yes. In fact, we expect that most products will go through an “awkward teenage”…" at bounding box center [596, 395] width 463 height 59
click at [537, 436] on p "That being said, it’s not a free for all! Follow these best practices when it c…" at bounding box center [596, 446] width 463 height 29
click at [575, 435] on p "That being said, it’s not a free for all! Follow these best practices when it c…" at bounding box center [596, 446] width 463 height 29
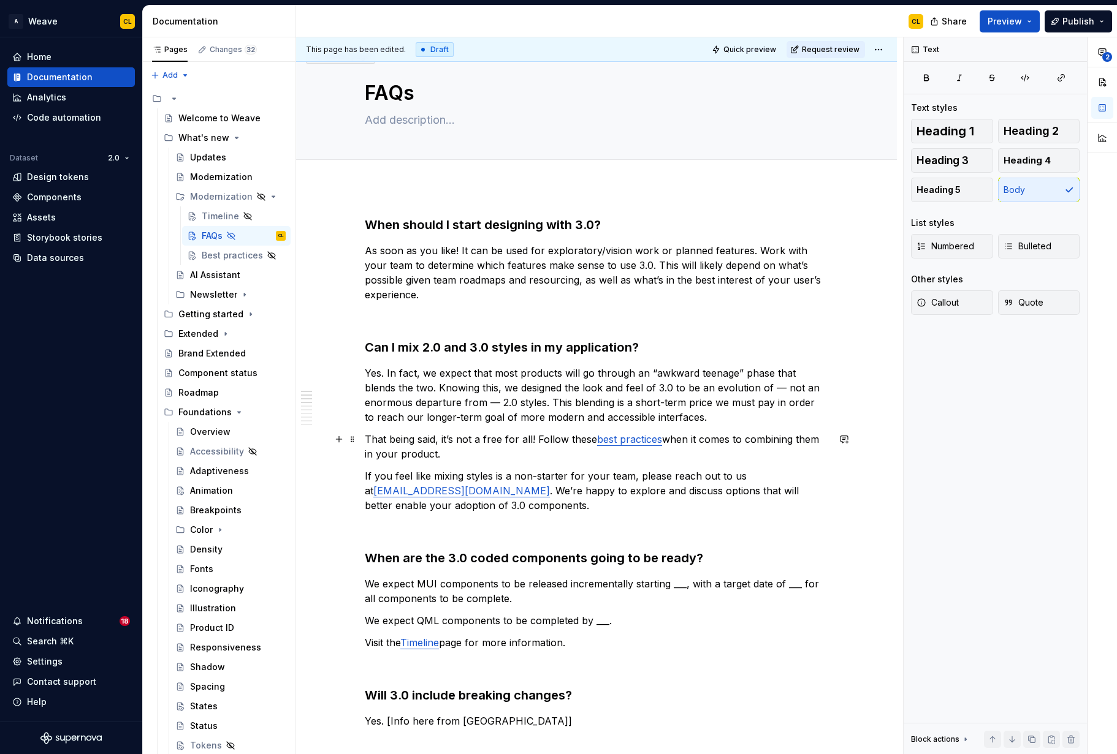
click at [539, 439] on p "That being said, it’s not a free for all! Follow these best practices when it c…" at bounding box center [596, 446] width 463 height 29
click at [541, 452] on p "That being said, it’s not a free for all! Designers should follow these best pr…" at bounding box center [596, 446] width 463 height 29
drag, startPoint x: 477, startPoint y: 457, endPoint x: 446, endPoint y: 455, distance: 31.4
click at [476, 457] on p "That being said, it’s not a free for all! Designers should follow these best pr…" at bounding box center [596, 446] width 463 height 29
click at [437, 453] on p "That being said, it’s not a free for all! Designers should follow these best pr…" at bounding box center [596, 446] width 463 height 29
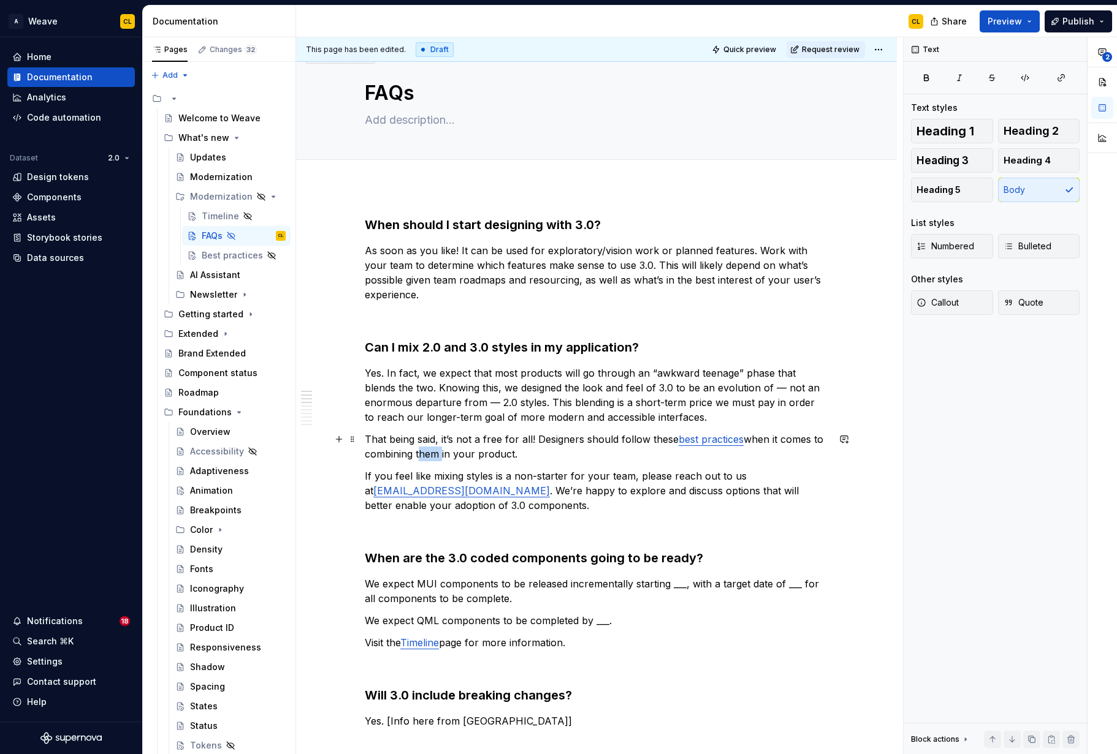
click at [437, 453] on p "That being said, it’s not a free for all! Designers should follow these best pr…" at bounding box center [596, 446] width 463 height 29
click at [540, 454] on p "That being said, it’s not a free for all! Designers should follow these best pr…" at bounding box center [596, 446] width 463 height 29
click at [577, 440] on p "That being said, it’s not a free for all! Designers should follow these best pr…" at bounding box center [596, 446] width 463 height 29
drag, startPoint x: 584, startPoint y: 441, endPoint x: 620, endPoint y: 436, distance: 35.9
click at [620, 436] on p "That being said, it’s not a free for all! Designers should follow these best pr…" at bounding box center [596, 446] width 463 height 29
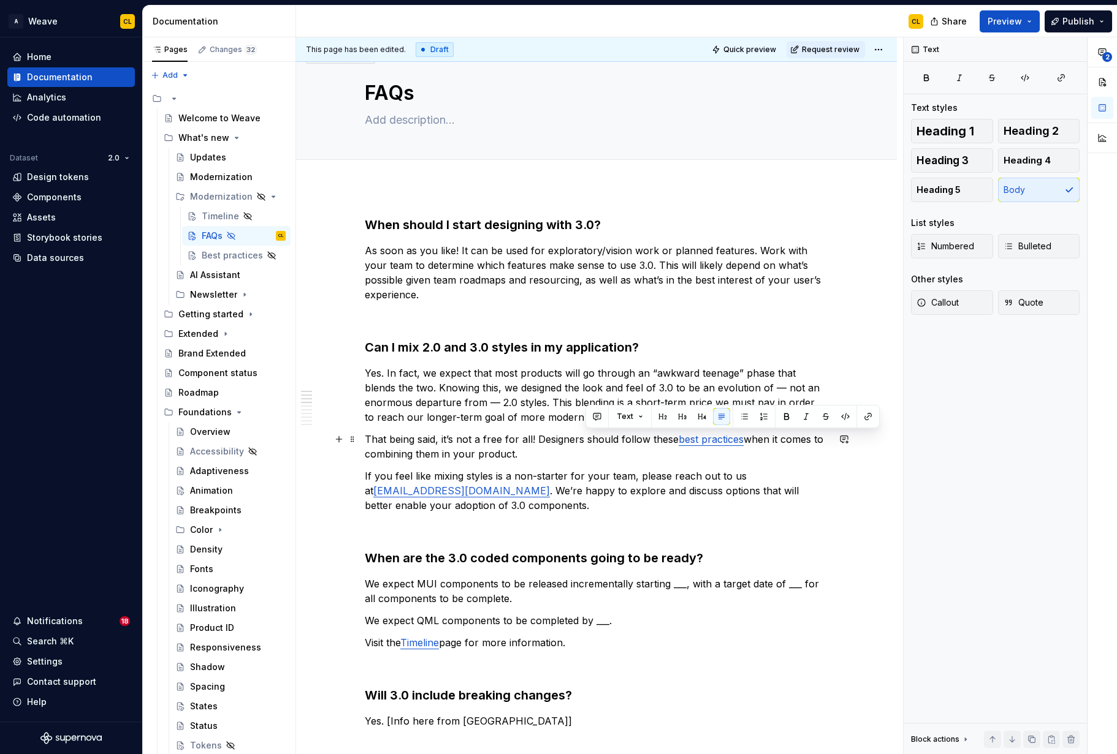
click at [456, 457] on p "That being said, it’s not a free for all! Designers should follow these best pr…" at bounding box center [596, 446] width 463 height 29
click at [435, 455] on p "That being said, it’s not a free for all! Designers should follow these best pr…" at bounding box center [596, 446] width 463 height 29
click at [536, 454] on p "That being said, it’s not a free for all! Designers should follow these best pr…" at bounding box center [596, 446] width 463 height 29
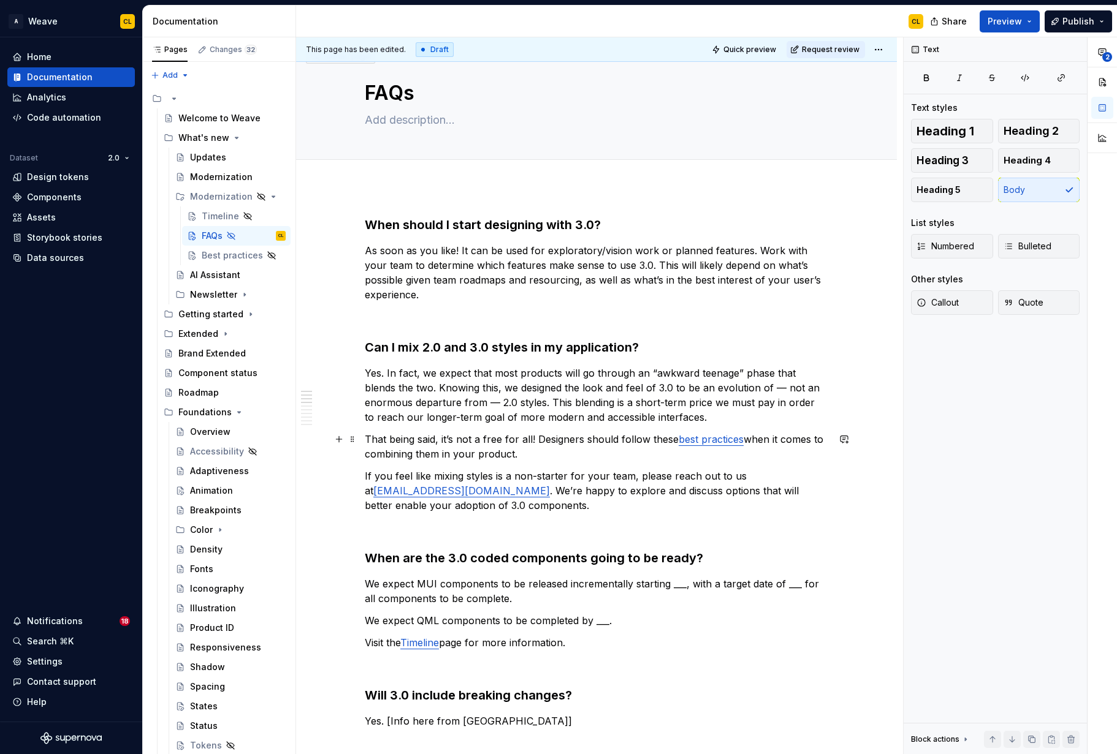
click at [582, 438] on p "That being said, it’s not a free for all! Designers should follow these best pr…" at bounding box center [596, 446] width 463 height 29
drag, startPoint x: 468, startPoint y: 457, endPoint x: 490, endPoint y: 455, distance: 22.7
click at [490, 455] on p "That being said, it’s not a free for all! Designers should follow these best pr…" at bounding box center [596, 446] width 463 height 29
drag, startPoint x: 503, startPoint y: 453, endPoint x: 555, endPoint y: 453, distance: 51.5
click at [503, 453] on p "That being said, it’s not a free for all! Designers should follow these best pr…" at bounding box center [596, 446] width 463 height 29
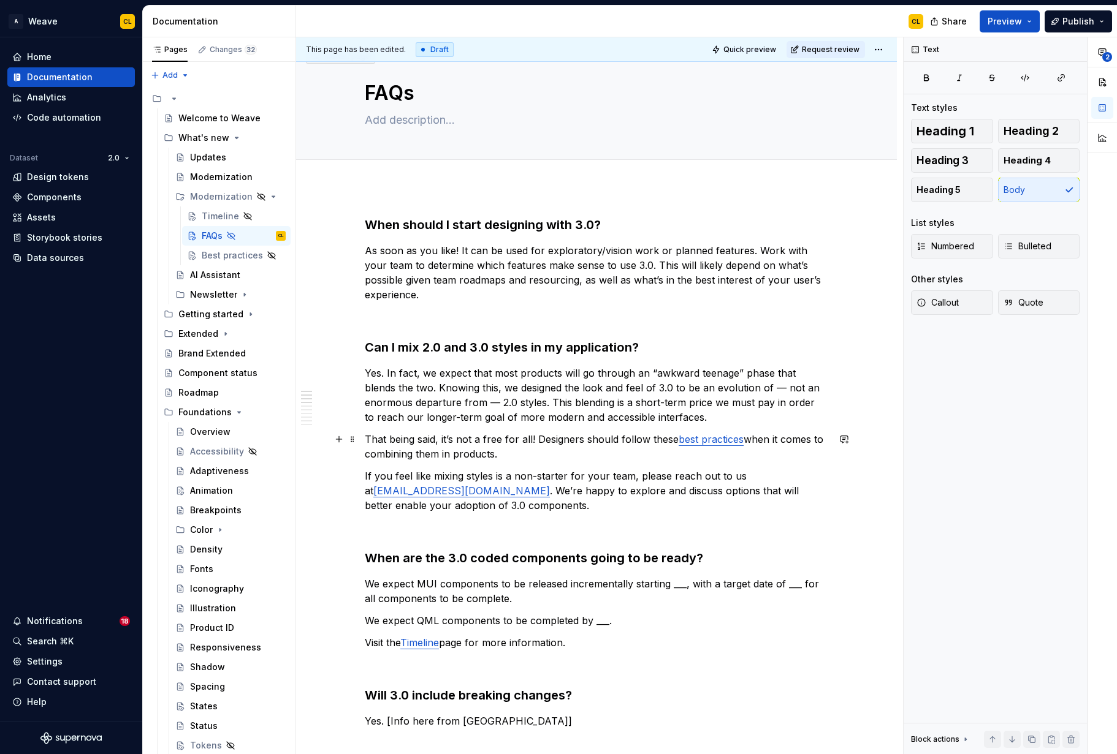
click at [564, 455] on p "That being said, it’s not a free for all! Designers should follow these best pr…" at bounding box center [596, 446] width 463 height 29
click at [618, 453] on p "That being said, it’s not a free for all! Designers should follow these best pr…" at bounding box center [596, 446] width 463 height 29
click at [518, 457] on p "That being said, it’s not a free for all! Designers should follow these best pr…" at bounding box center [596, 446] width 463 height 29
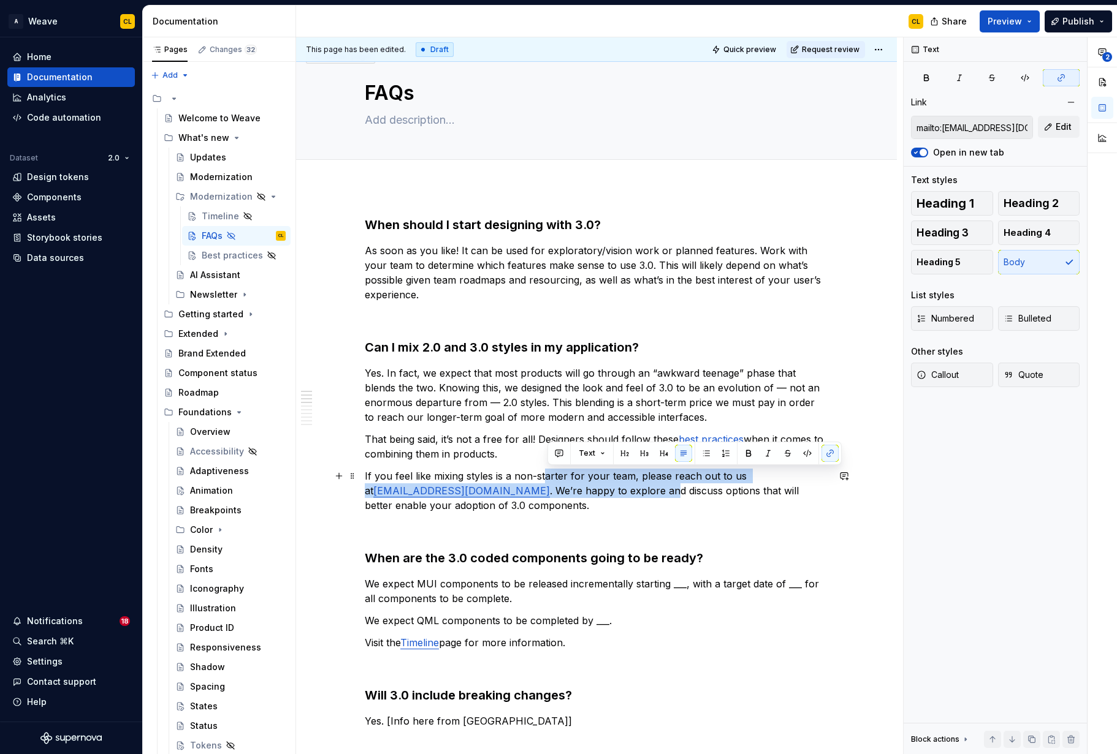
drag, startPoint x: 549, startPoint y: 482, endPoint x: 597, endPoint y: 492, distance: 48.7
click at [597, 492] on p "If you feel like mixing styles is a non-starter for your team, please reach out…" at bounding box center [596, 491] width 463 height 44
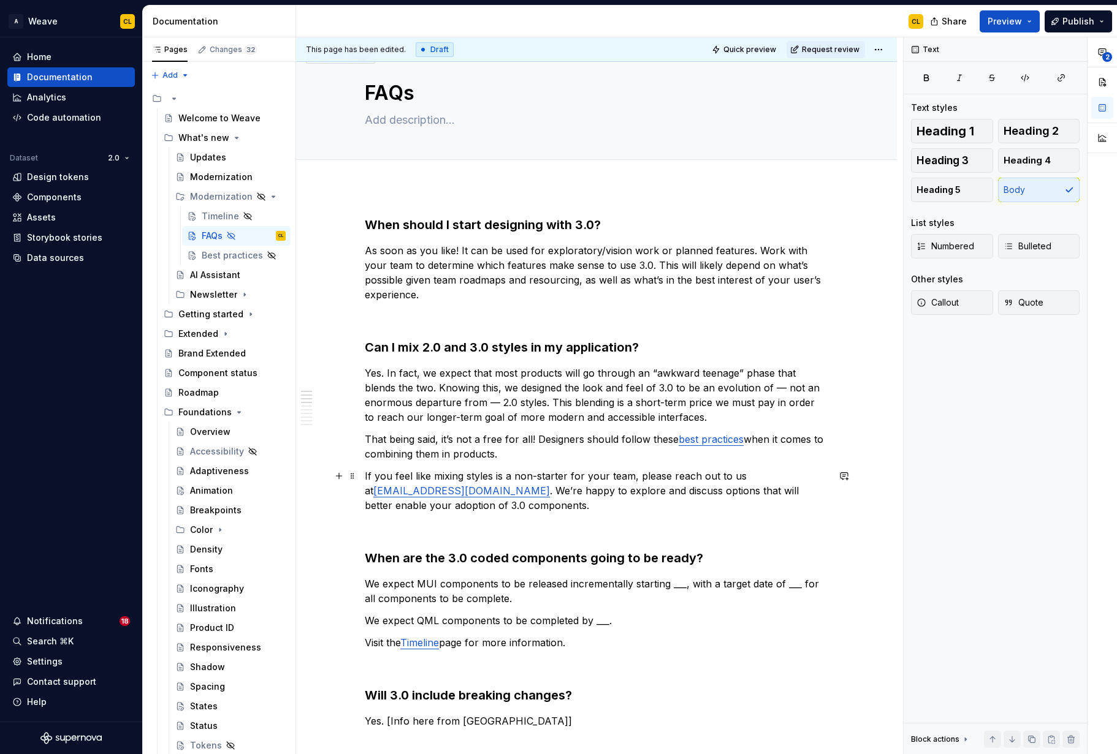
click at [656, 488] on p "If you feel like mixing styles is a non-starter for your team, please reach out…" at bounding box center [596, 491] width 463 height 44
click at [218, 257] on div "Best practices" at bounding box center [219, 255] width 34 height 12
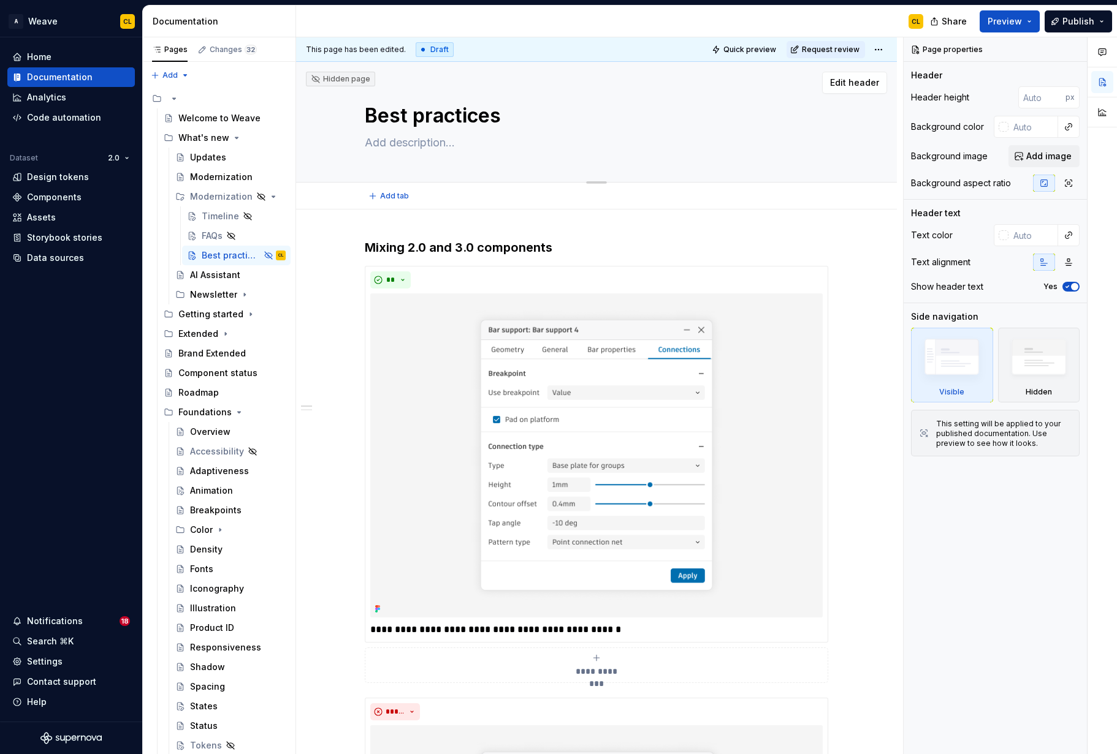
click at [503, 114] on textarea "Best practices" at bounding box center [593, 115] width 463 height 29
type textarea "*"
click at [406, 251] on h3 "Mixing 2.0 and 3.0 components" at bounding box center [596, 247] width 463 height 17
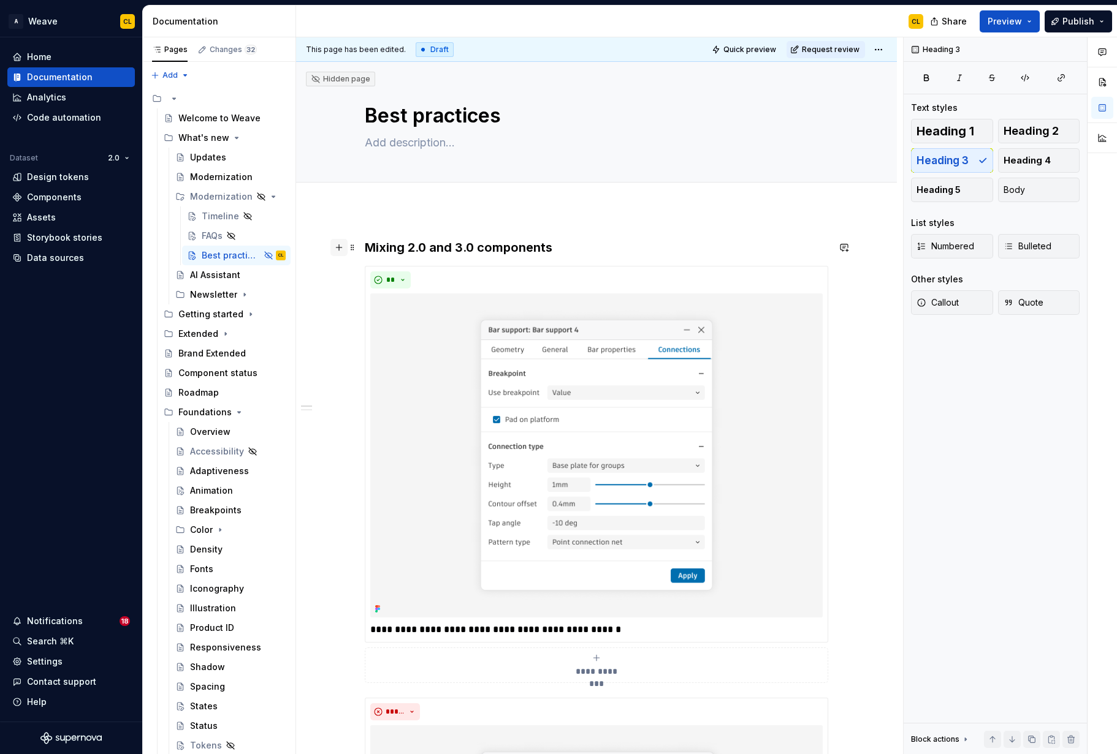
click at [343, 243] on button "button" at bounding box center [338, 247] width 17 height 17
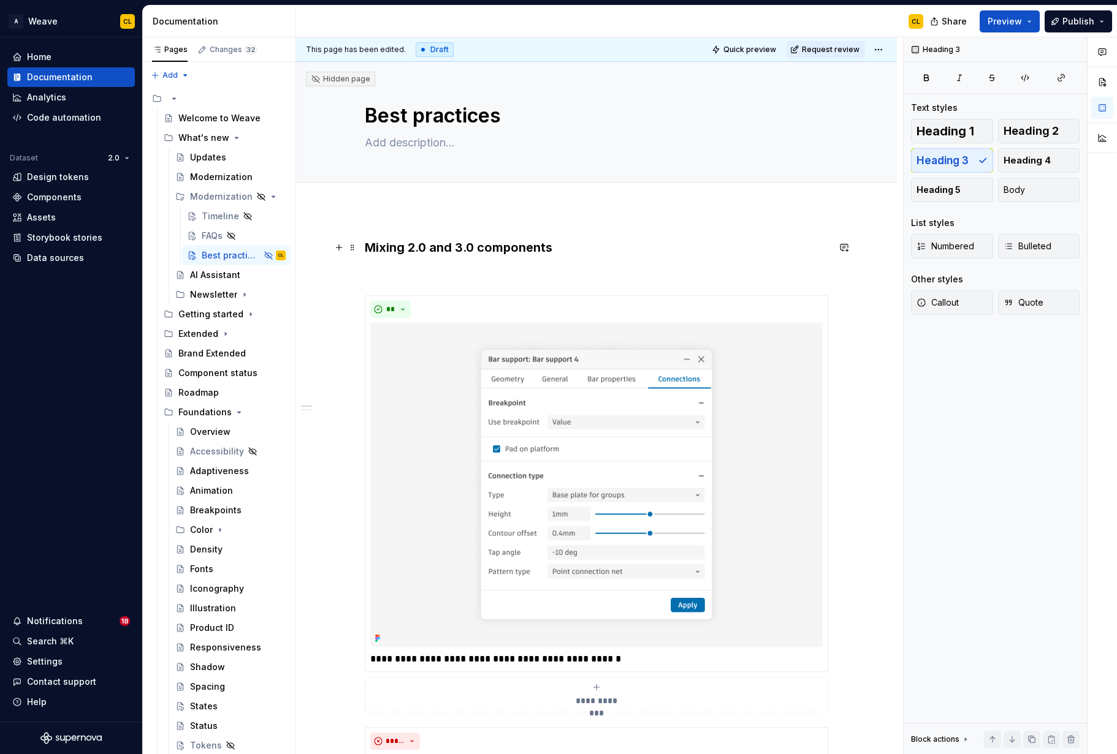
drag, startPoint x: 417, startPoint y: 243, endPoint x: 381, endPoint y: 246, distance: 35.6
click at [416, 243] on h3 "Mixing 2.0 and 3.0 components" at bounding box center [596, 247] width 463 height 17
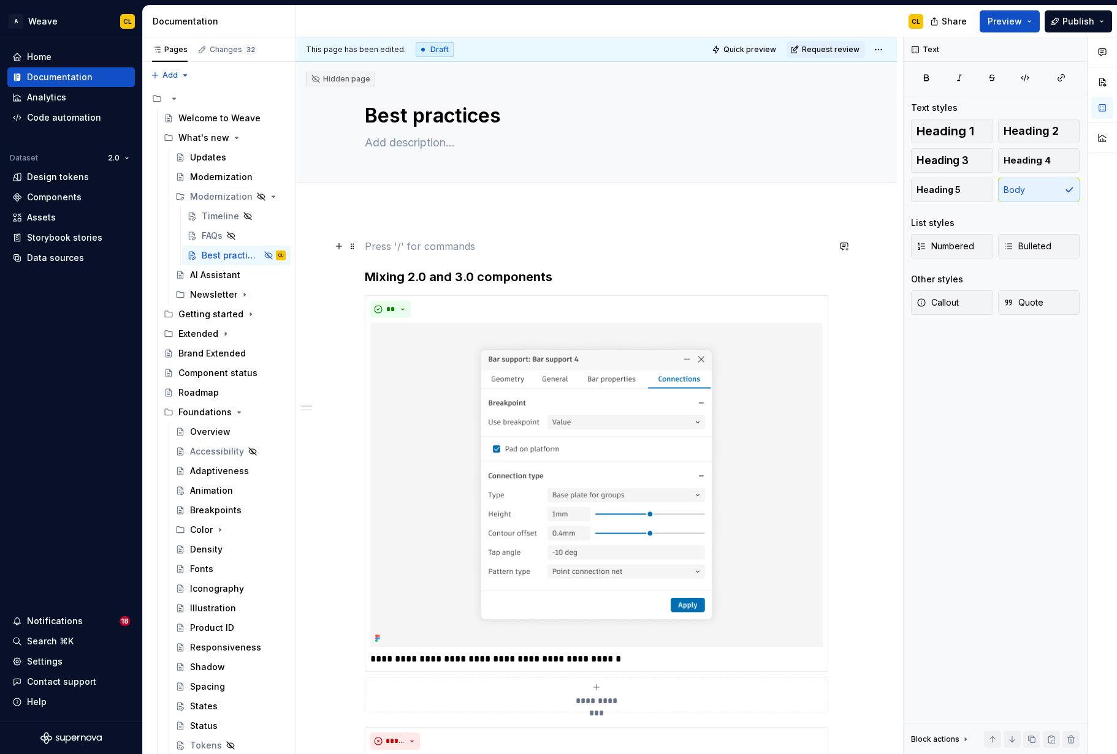
click at [387, 242] on p at bounding box center [596, 246] width 463 height 15
click at [383, 248] on p at bounding box center [596, 246] width 463 height 15
drag, startPoint x: 369, startPoint y: 246, endPoint x: 433, endPoint y: 243, distance: 63.8
click at [408, 243] on p "Designers, follow these best practices when" at bounding box center [596, 246] width 463 height 15
click at [467, 245] on p "Designers, follow these best practices when" at bounding box center [596, 246] width 463 height 15
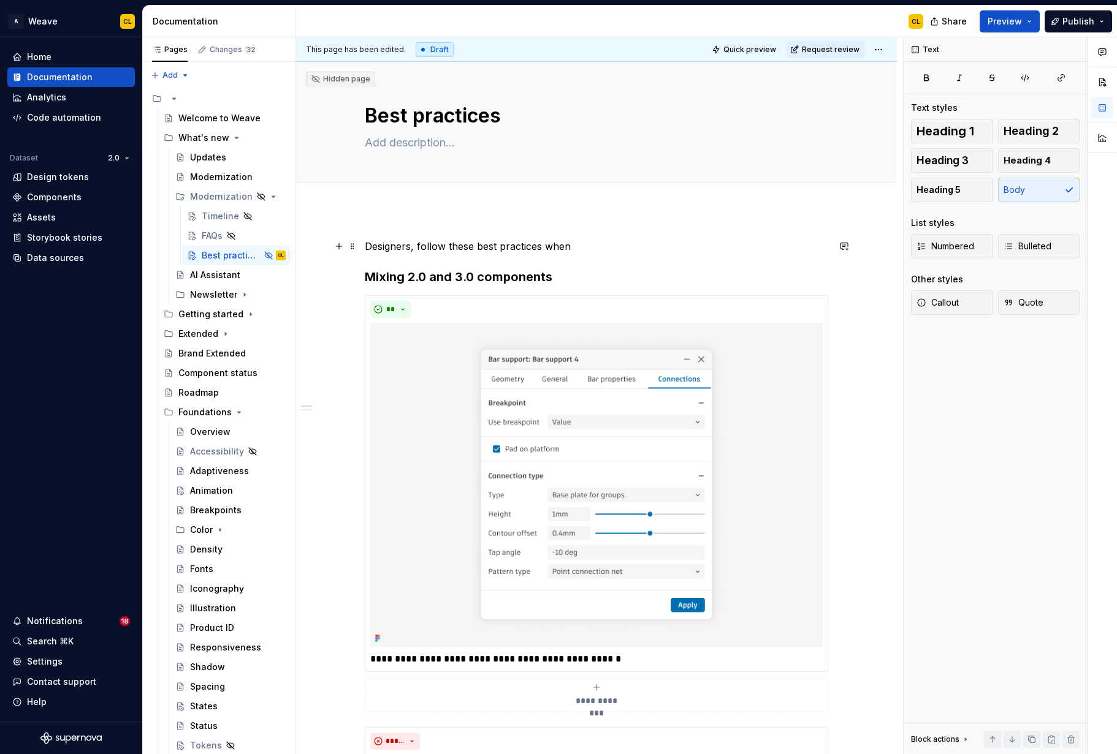
click at [540, 248] on p "Designers, follow these best practices when" at bounding box center [596, 246] width 463 height 15
drag, startPoint x: 583, startPoint y: 246, endPoint x: 573, endPoint y: 245, distance: 9.8
click at [582, 246] on p "Designers, follow these best practices when" at bounding box center [596, 246] width 463 height 15
drag, startPoint x: 369, startPoint y: 246, endPoint x: 542, endPoint y: 242, distance: 172.9
click at [542, 242] on p "Designers, follow these best practices when" at bounding box center [596, 246] width 463 height 15
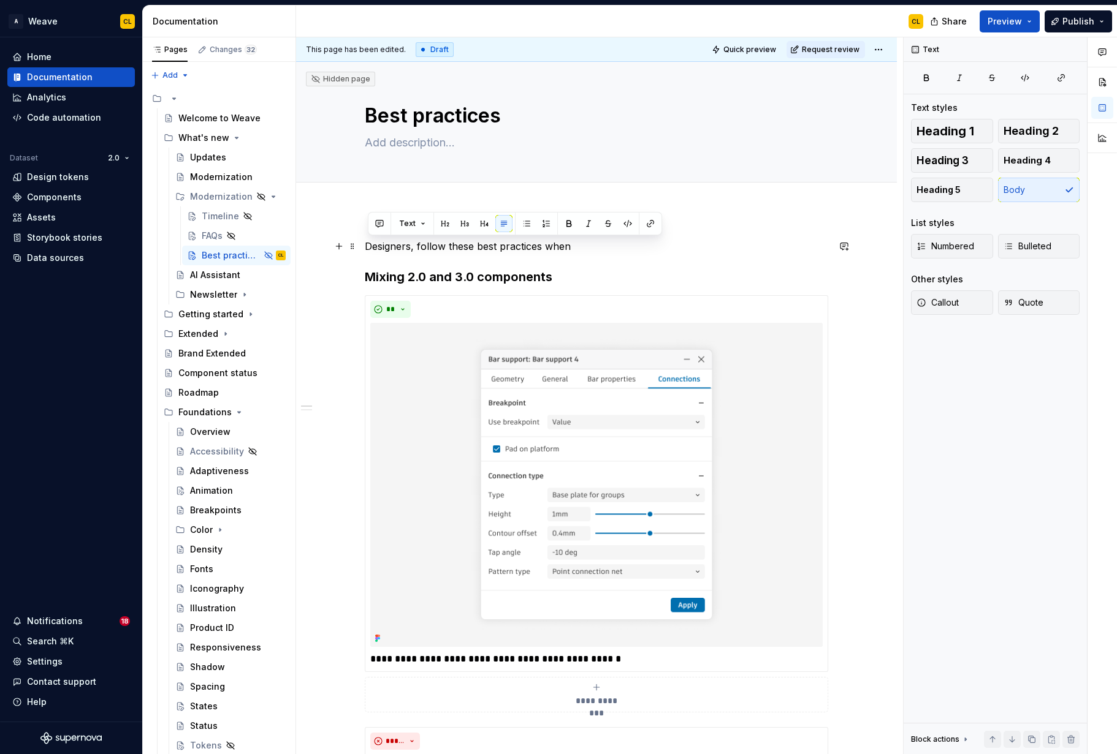
drag, startPoint x: 564, startPoint y: 243, endPoint x: 576, endPoint y: 243, distance: 11.6
click at [568, 243] on p "Designers, follow these best practices when" at bounding box center [596, 246] width 463 height 15
click at [599, 245] on p "Designers, follow these best practices when" at bounding box center [596, 246] width 463 height 15
drag, startPoint x: 370, startPoint y: 246, endPoint x: 530, endPoint y: 248, distance: 160.6
click at [425, 240] on p "Designers, follow these best practices when creating" at bounding box center [596, 246] width 463 height 15
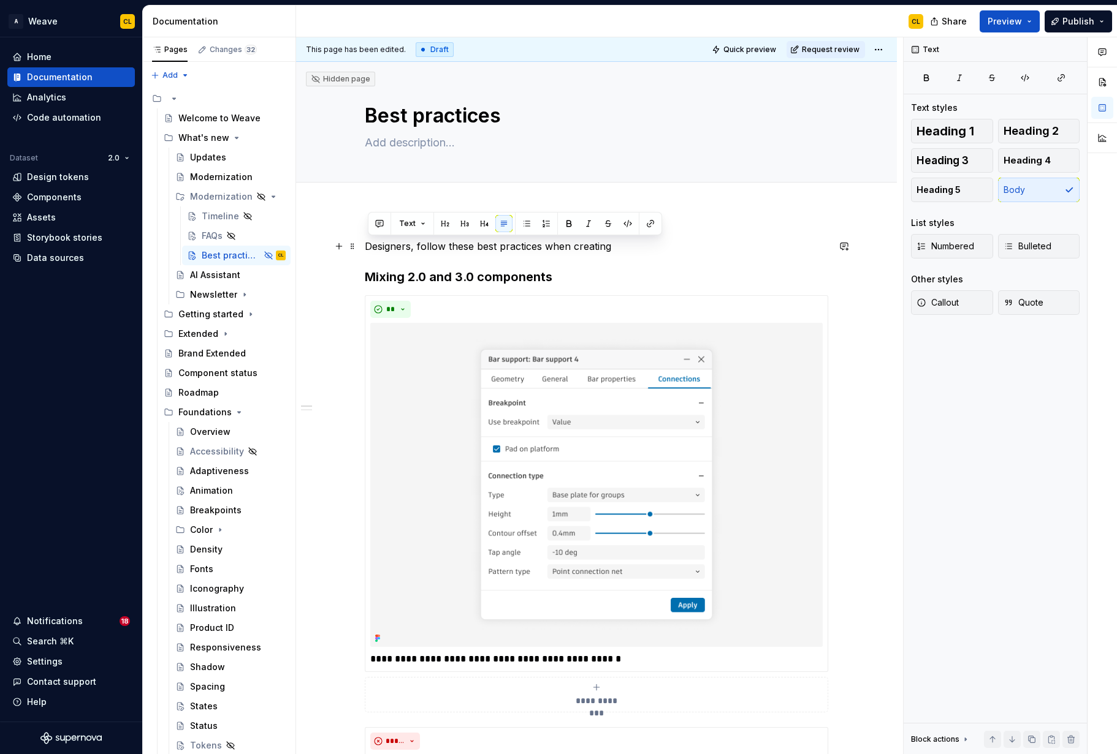
drag, startPoint x: 543, startPoint y: 248, endPoint x: 566, endPoint y: 246, distance: 23.4
click at [548, 247] on p "Designers, follow these best practices when creating" at bounding box center [596, 246] width 463 height 15
click at [640, 246] on p "Designers, follow these best practices when creating" at bounding box center [596, 246] width 463 height 15
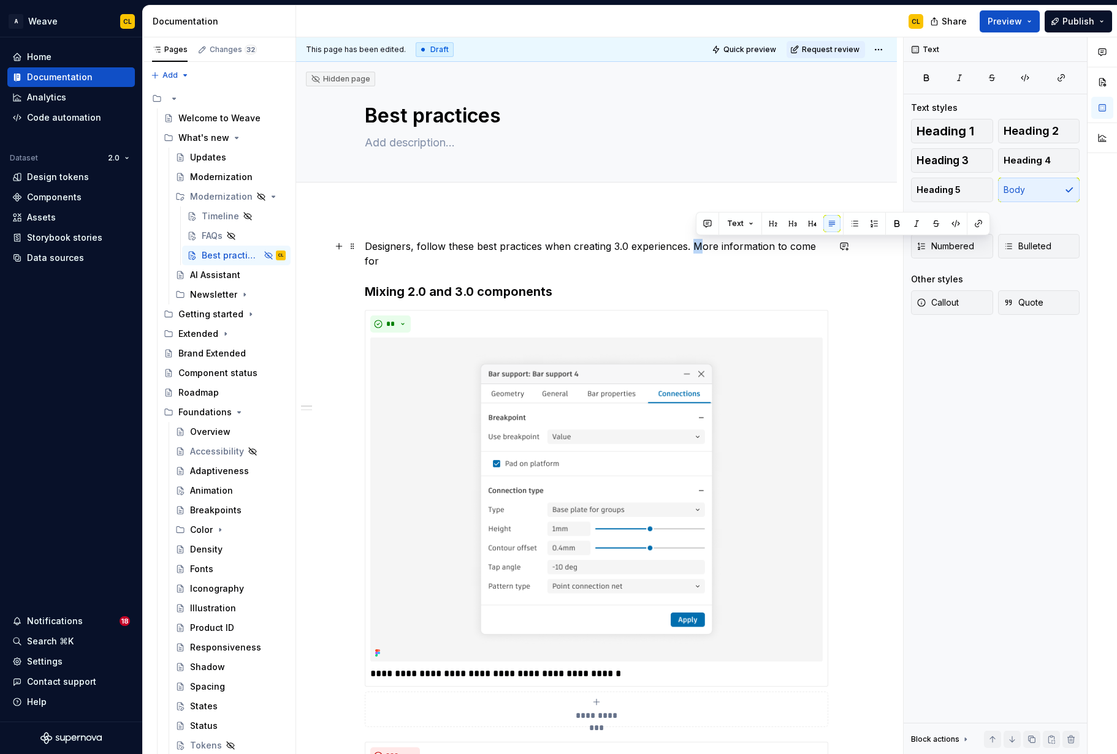
click at [703, 245] on p "Designers, follow these best practices when creating 3.0 experiences. More info…" at bounding box center [596, 253] width 463 height 29
click at [492, 260] on p "Designers, follow these best practices when creating 3.0 experiences. There wil…" at bounding box center [596, 253] width 463 height 29
click at [516, 262] on p "Designers, follow these best practices when creating 3.0 experiences. There wil…" at bounding box center [596, 253] width 463 height 29
click at [740, 243] on p "Designers, follow these best practices when creating 3.0 experiences. There wil…" at bounding box center [596, 253] width 463 height 29
drag, startPoint x: 746, startPoint y: 251, endPoint x: 712, endPoint y: 246, distance: 35.3
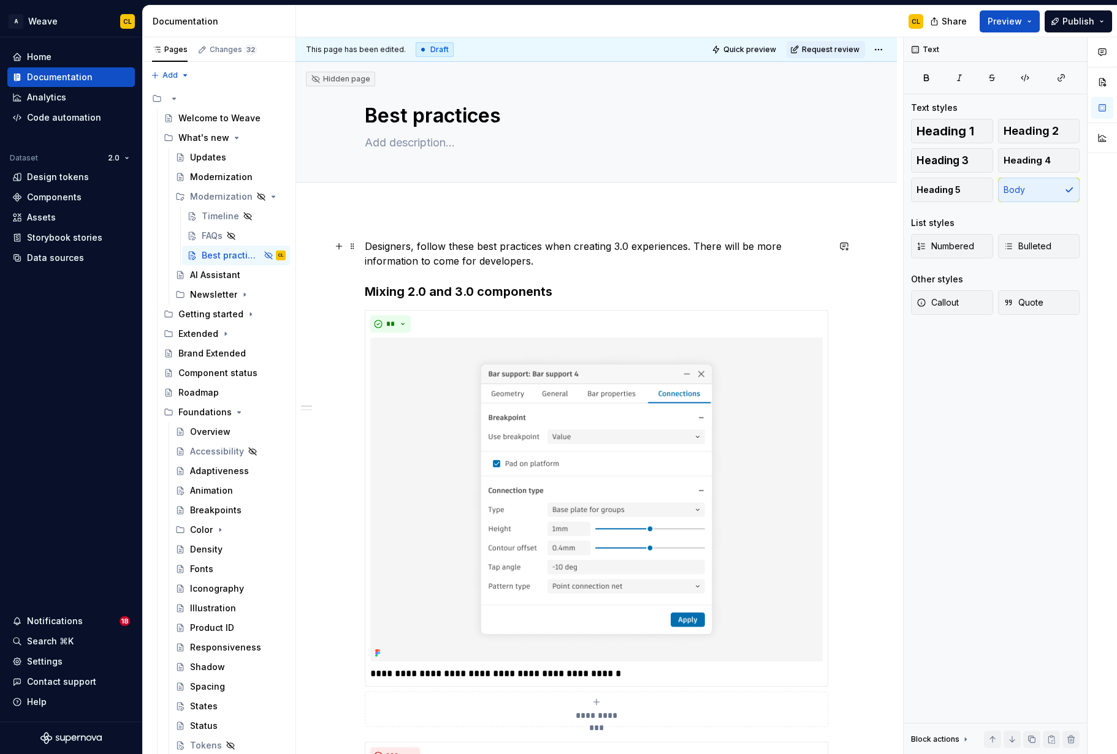
click at [742, 251] on p "Designers, follow these best practices when creating 3.0 experiences. There wil…" at bounding box center [596, 253] width 463 height 29
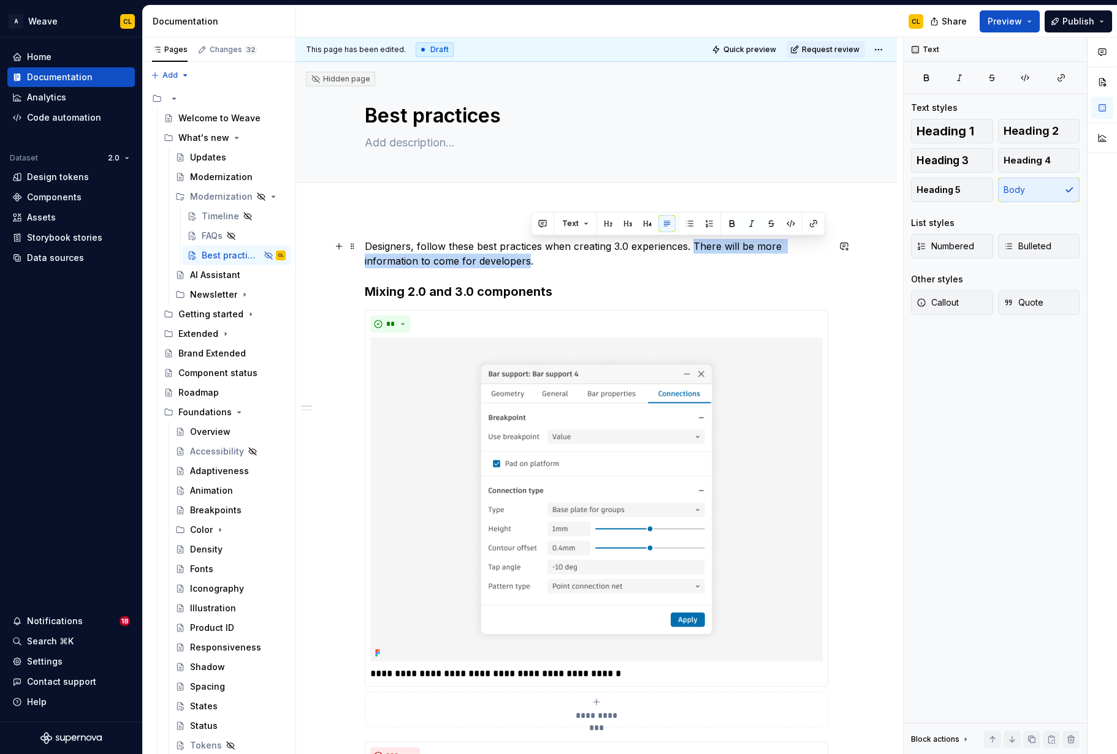
drag, startPoint x: 696, startPoint y: 243, endPoint x: 530, endPoint y: 265, distance: 167.6
click at [530, 265] on p "Designers, follow these best practices when creating 3.0 experiences. There wil…" at bounding box center [596, 253] width 463 height 29
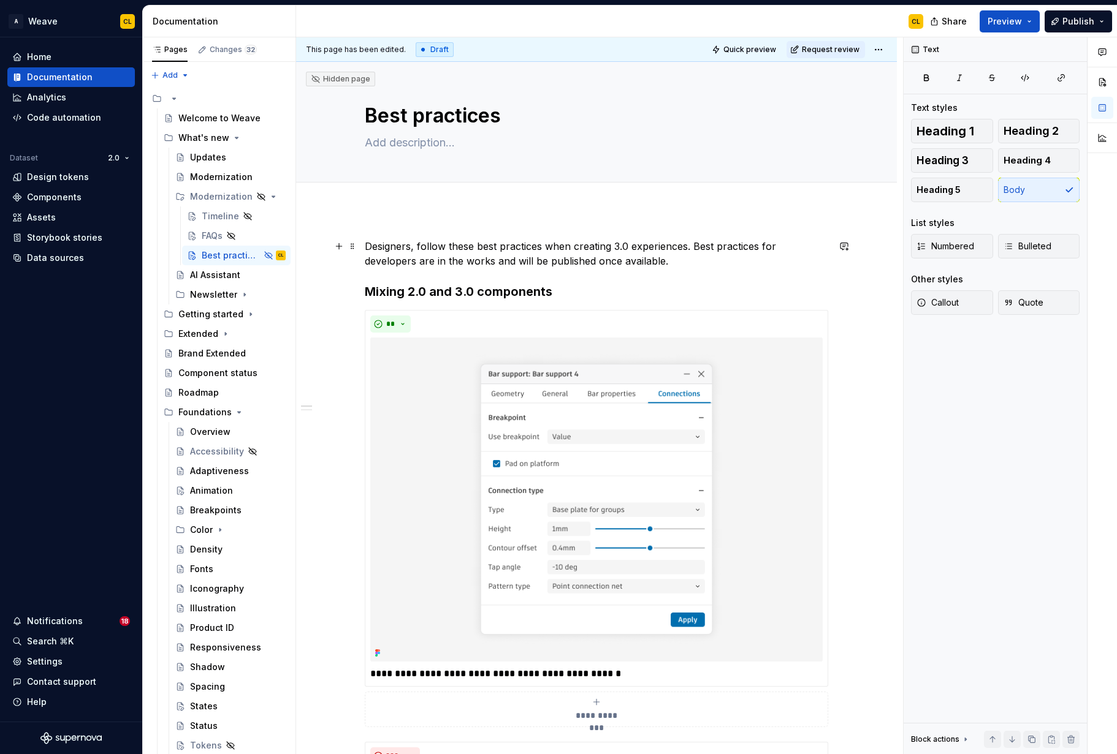
click at [479, 263] on p "Designers, follow these best practices when creating 3.0 experiences. Best prac…" at bounding box center [596, 253] width 463 height 29
drag, startPoint x: 501, startPoint y: 263, endPoint x: 559, endPoint y: 261, distance: 57.6
click at [504, 262] on p "Designers, follow these best practices when creating 3.0 experiences. Best prac…" at bounding box center [596, 253] width 463 height 29
drag, startPoint x: 565, startPoint y: 260, endPoint x: 634, endPoint y: 259, distance: 69.3
click at [566, 260] on p "Designers, follow these best practices when creating 3.0 experiences. Best prac…" at bounding box center [596, 253] width 463 height 29
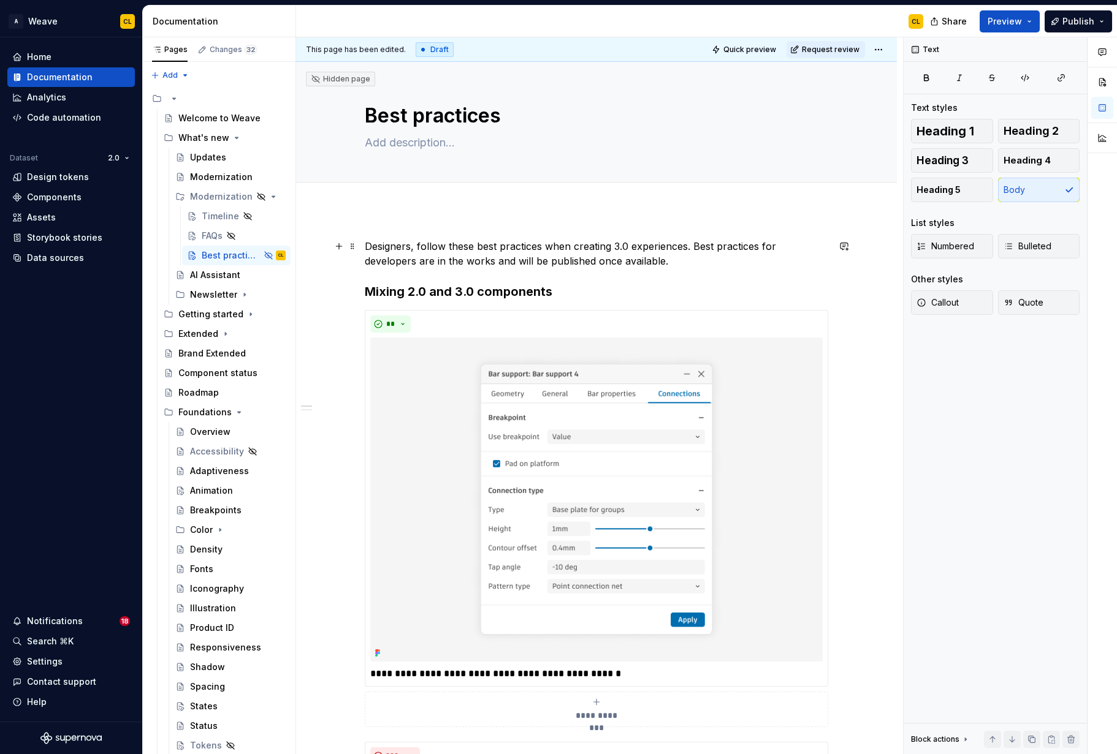
click at [715, 259] on p "Designers, follow these best practices when creating 3.0 experiences. Best prac…" at bounding box center [596, 253] width 463 height 29
click at [344, 244] on button "button" at bounding box center [338, 246] width 17 height 17
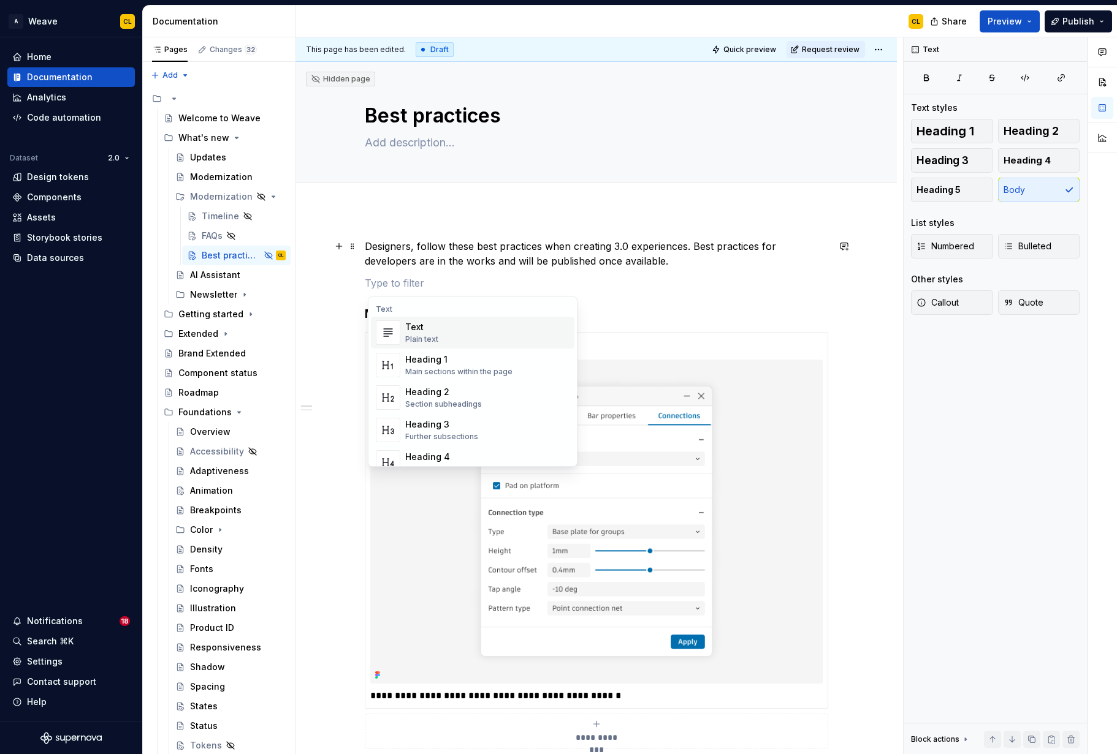
click at [753, 287] on p at bounding box center [596, 283] width 463 height 15
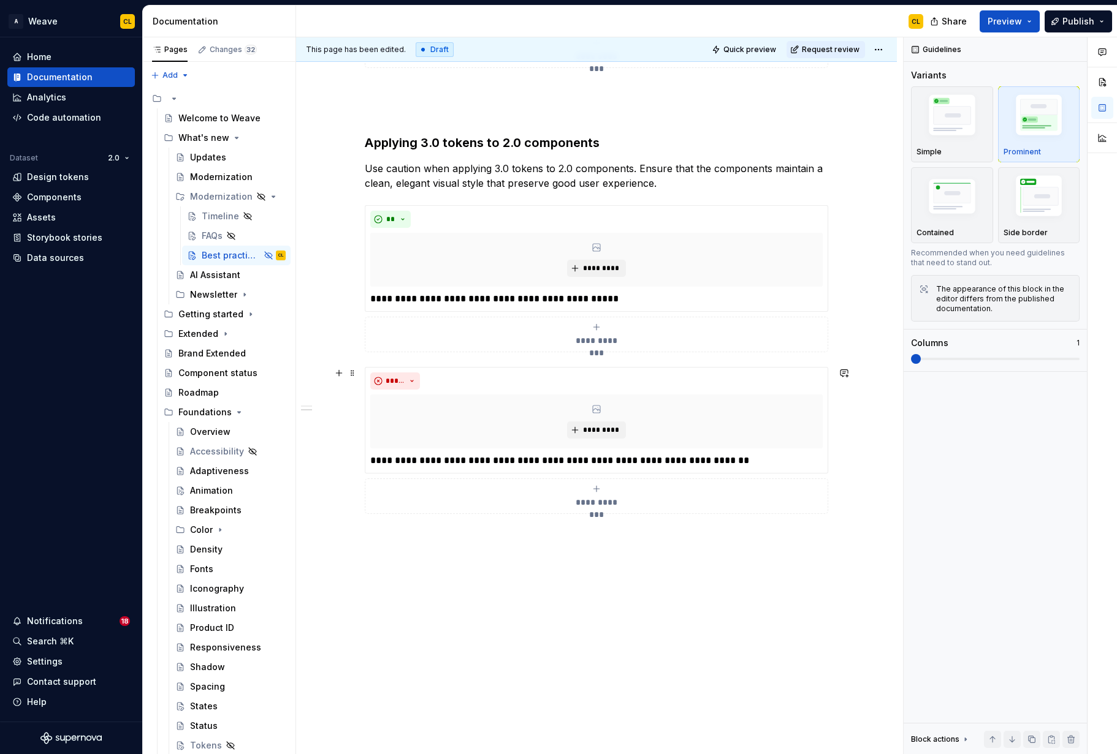
scroll to position [1713, 0]
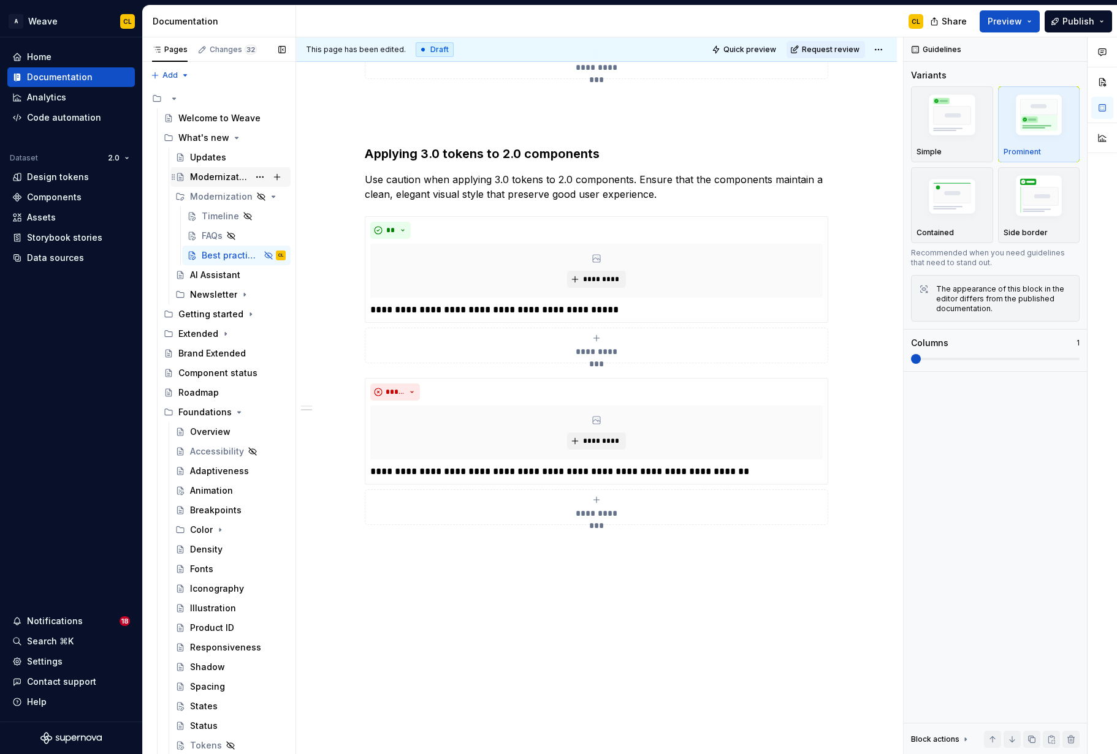
click at [222, 178] on div "Modernization" at bounding box center [219, 177] width 59 height 12
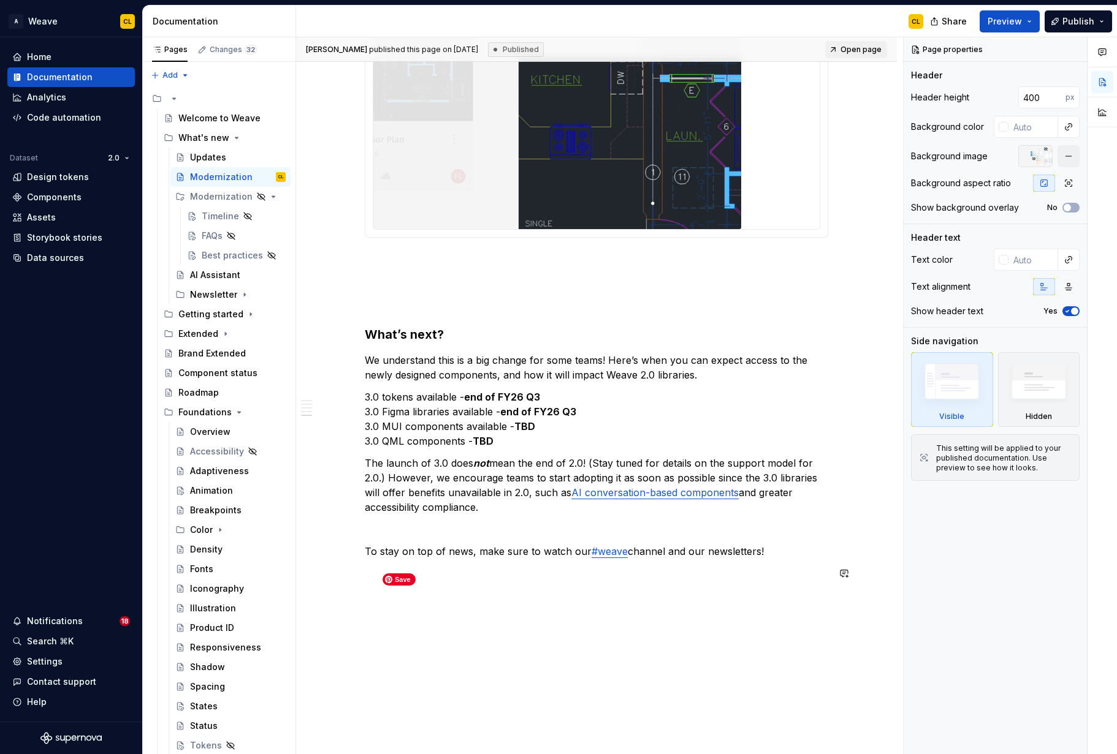
scroll to position [1851, 0]
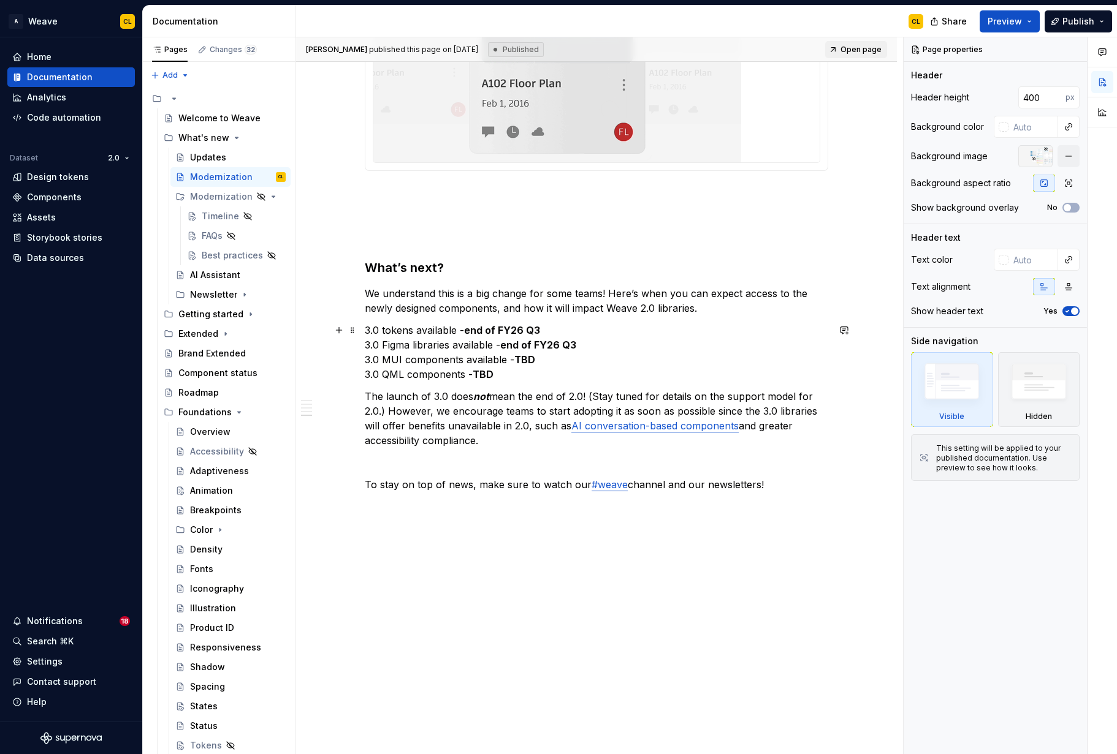
click at [523, 330] on strong "end of FY26 Q3" at bounding box center [502, 330] width 76 height 12
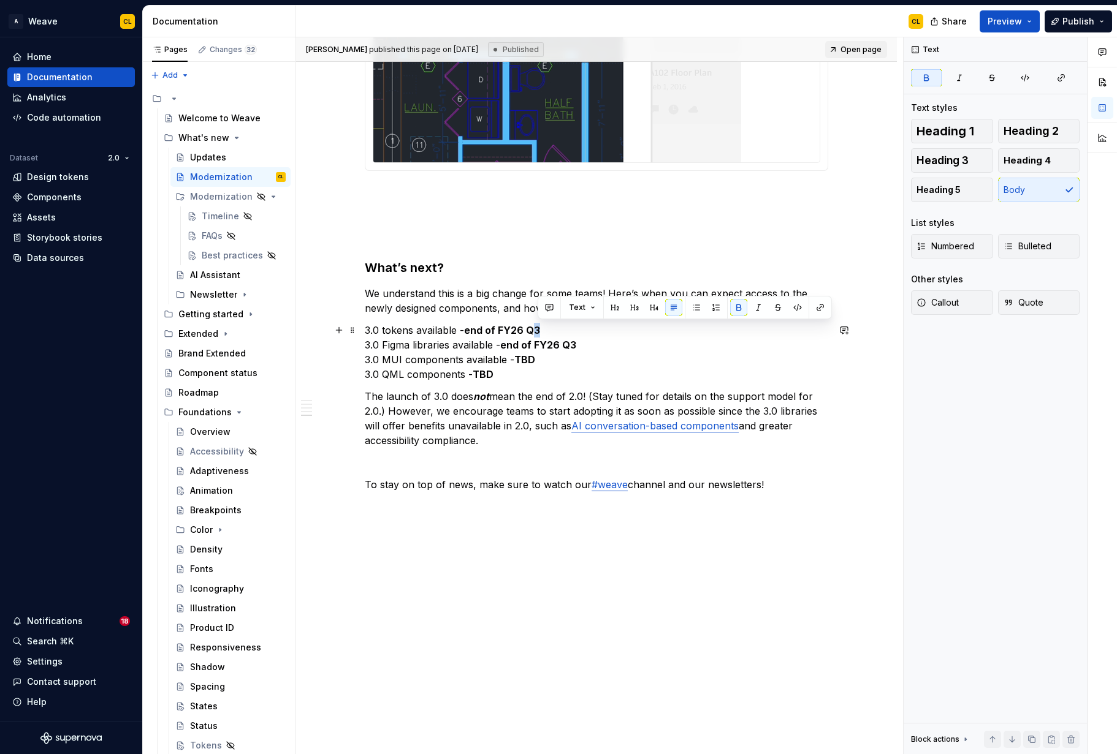
click at [540, 327] on strong "end of FY26 Q3" at bounding box center [502, 330] width 76 height 12
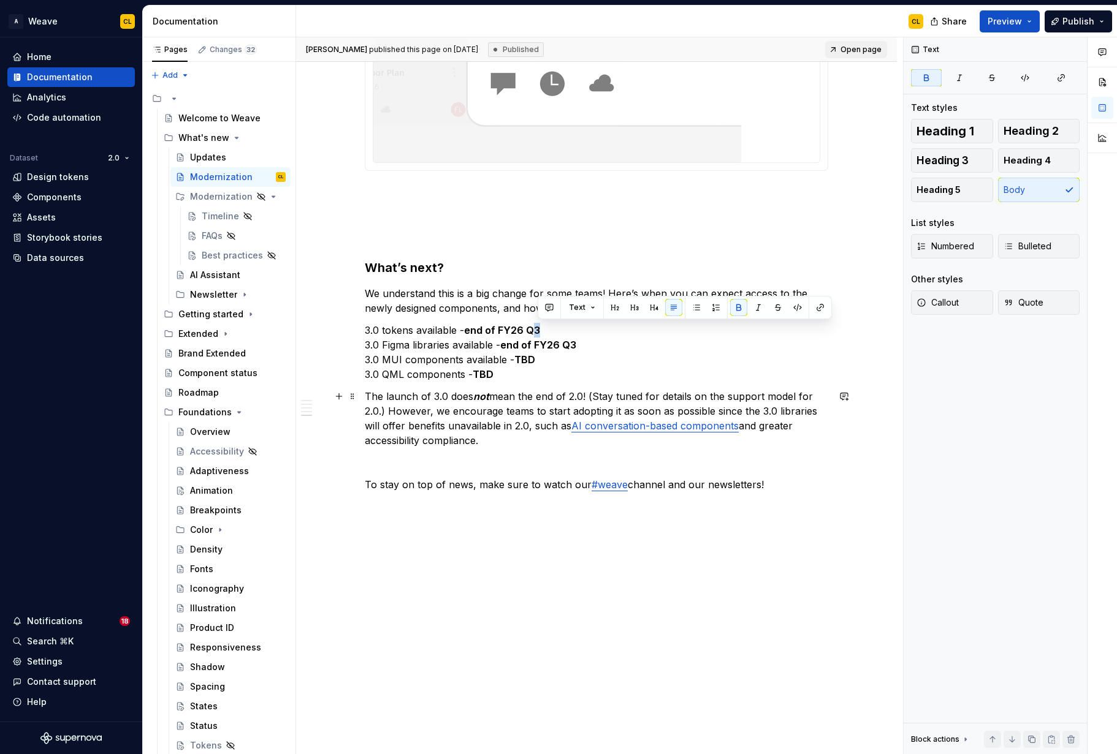
type textarea "*"
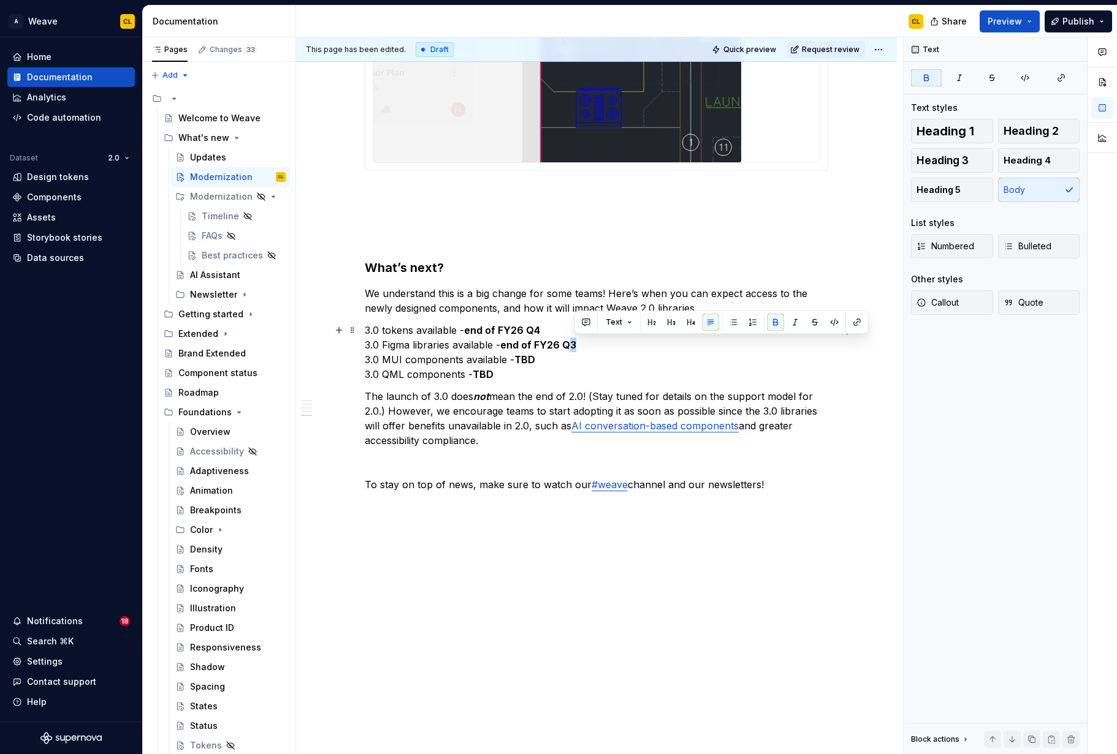
click at [576, 341] on strong "end of FY26 Q3" at bounding box center [538, 345] width 76 height 12
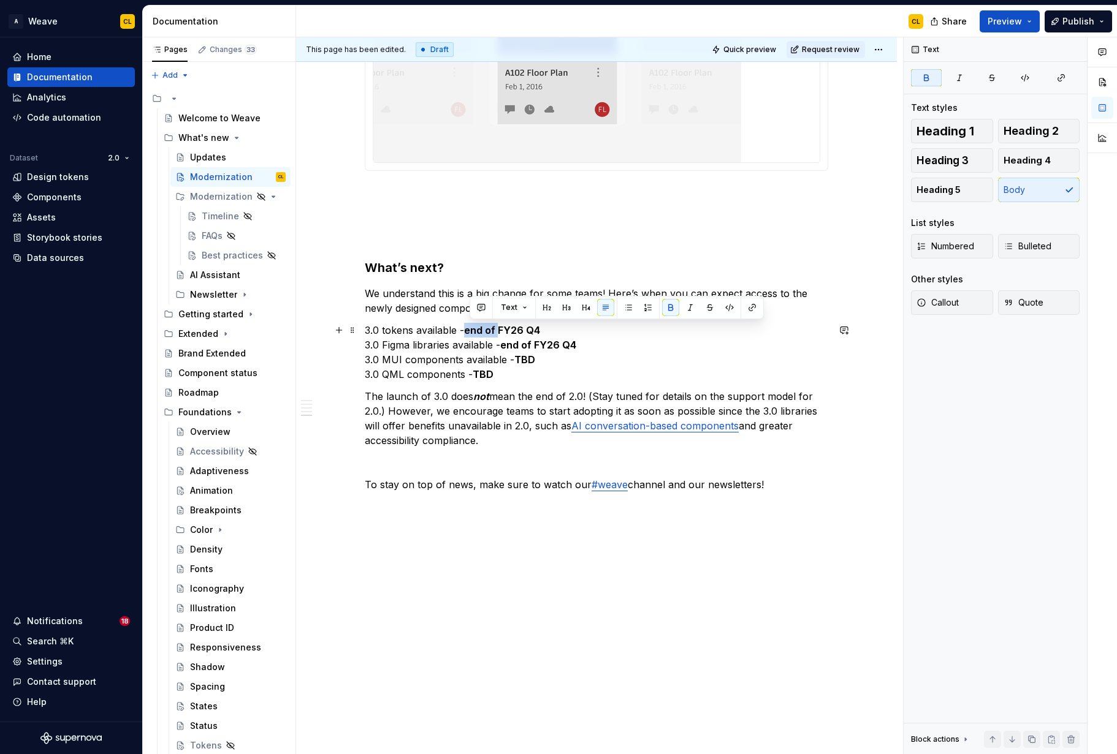
drag, startPoint x: 471, startPoint y: 329, endPoint x: 502, endPoint y: 327, distance: 30.7
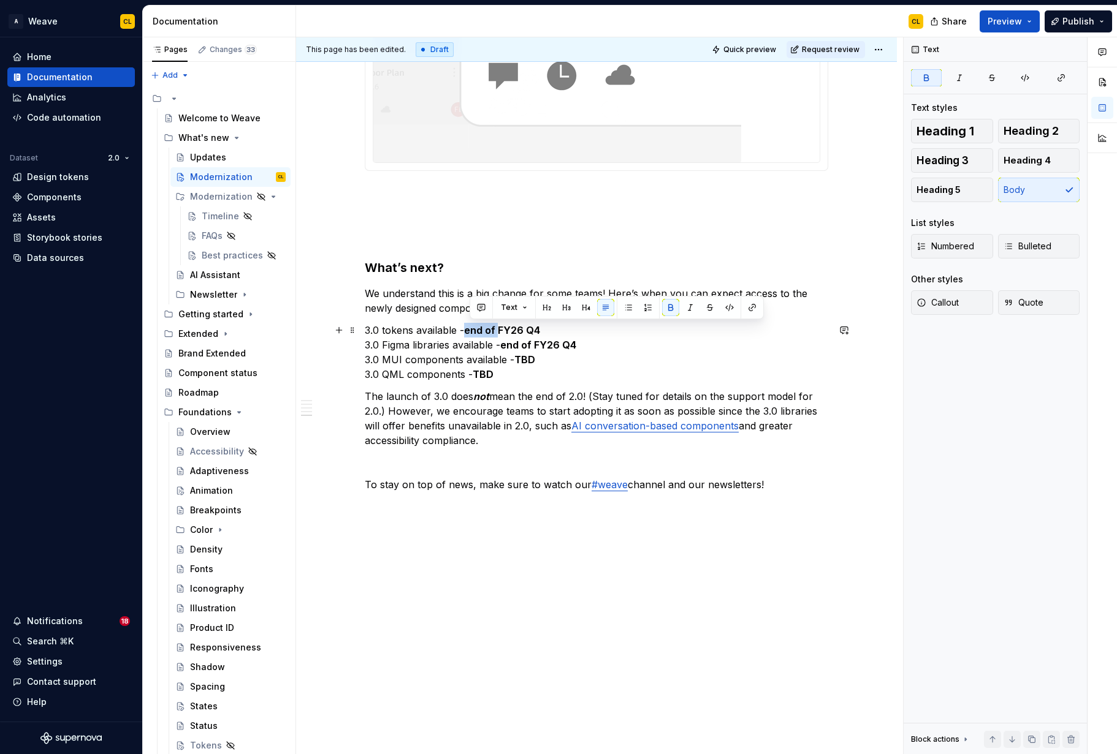
click at [502, 327] on strong "end of FY26 Q4" at bounding box center [502, 330] width 76 height 12
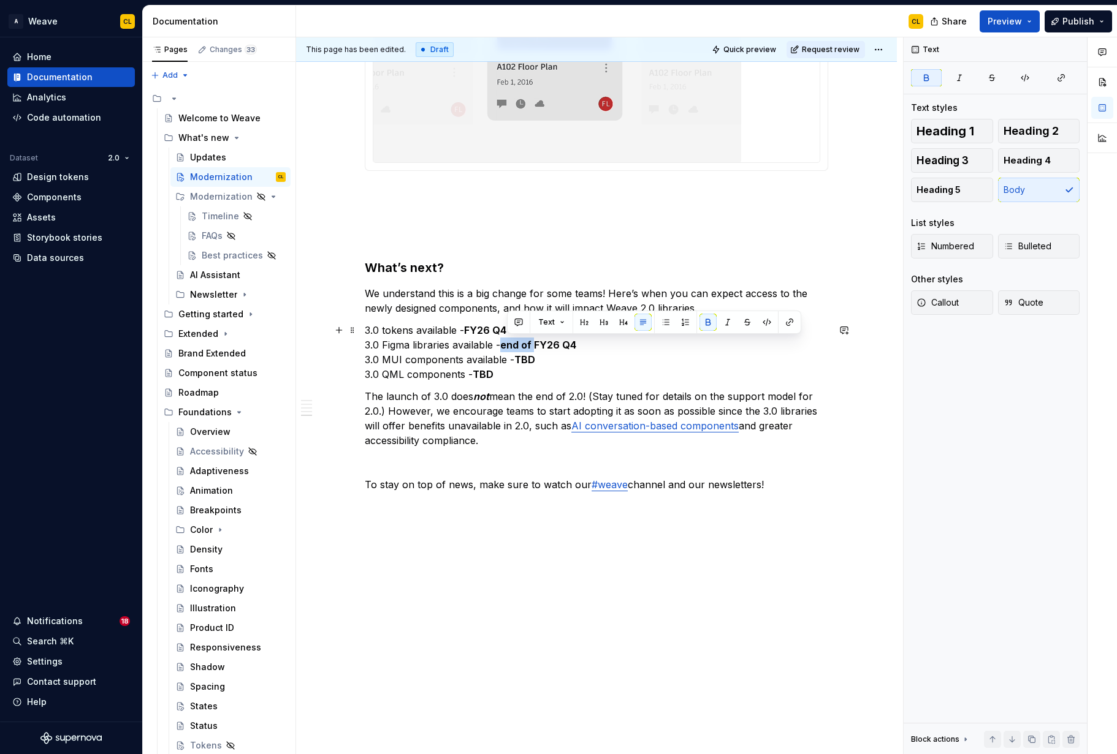
drag, startPoint x: 506, startPoint y: 344, endPoint x: 539, endPoint y: 341, distance: 33.2
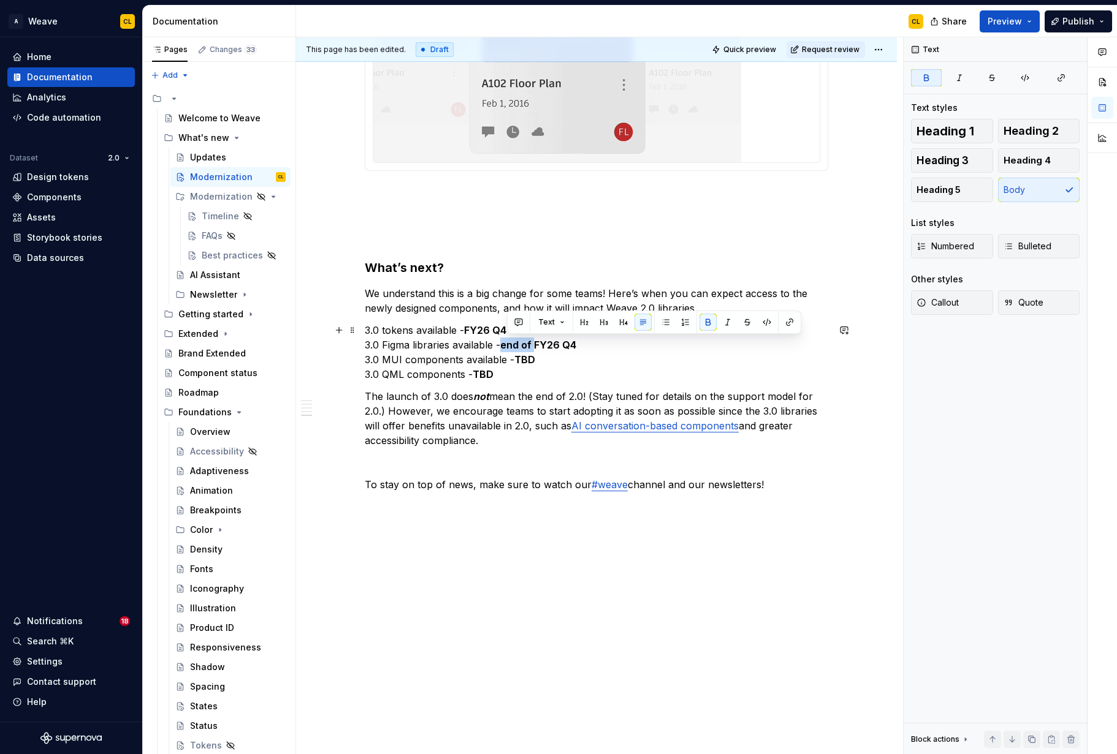
click at [539, 341] on strong "end of FY26 Q4" at bounding box center [538, 345] width 76 height 12
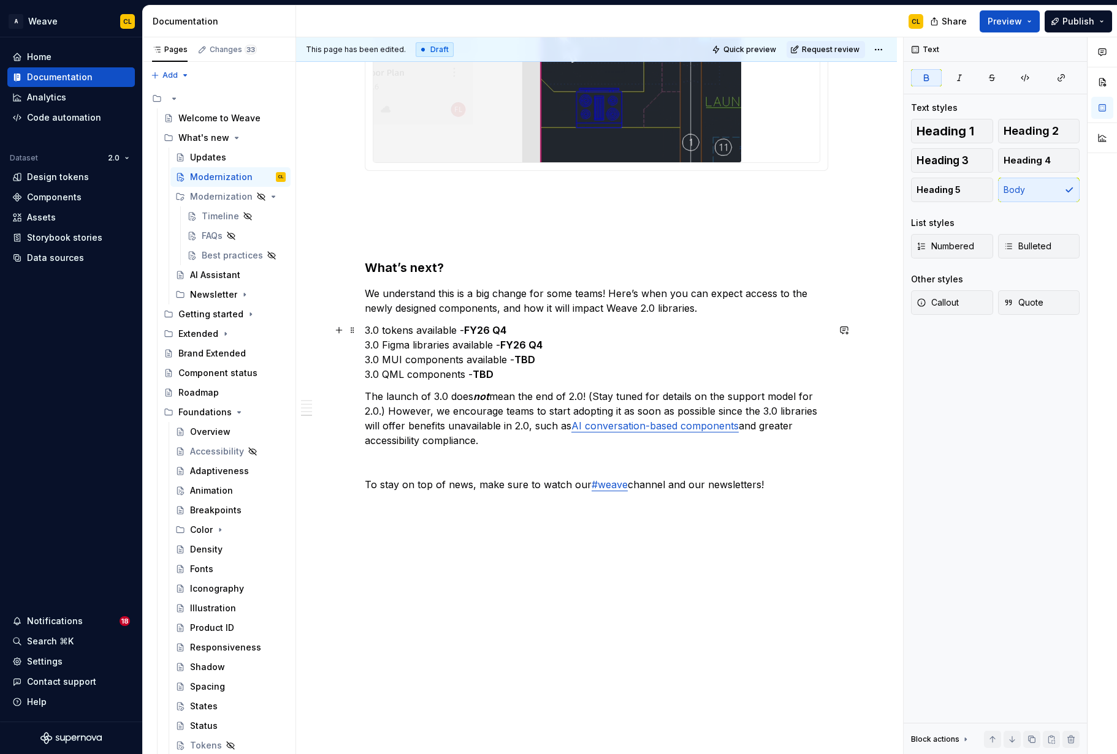
click at [617, 349] on p "3.0 tokens available - FY26 Q4 3.0 Figma libraries available - FY26 Q4 3.0 MUI …" at bounding box center [596, 352] width 463 height 59
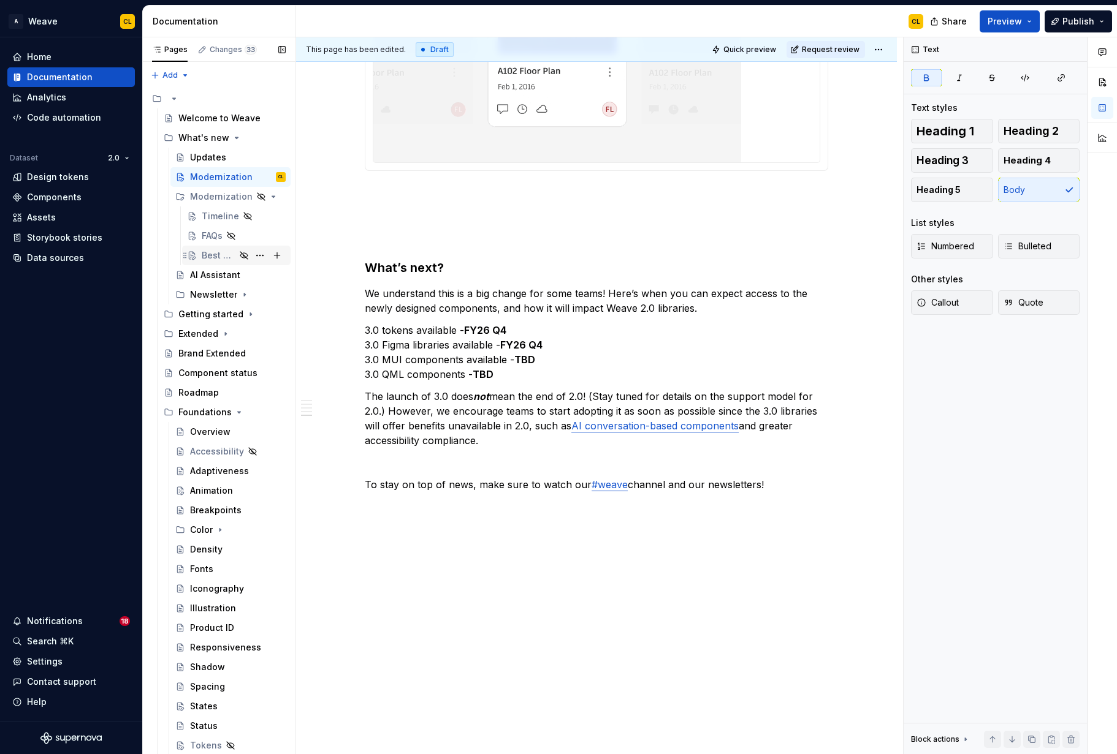
click at [218, 257] on div "Best practices" at bounding box center [219, 255] width 34 height 12
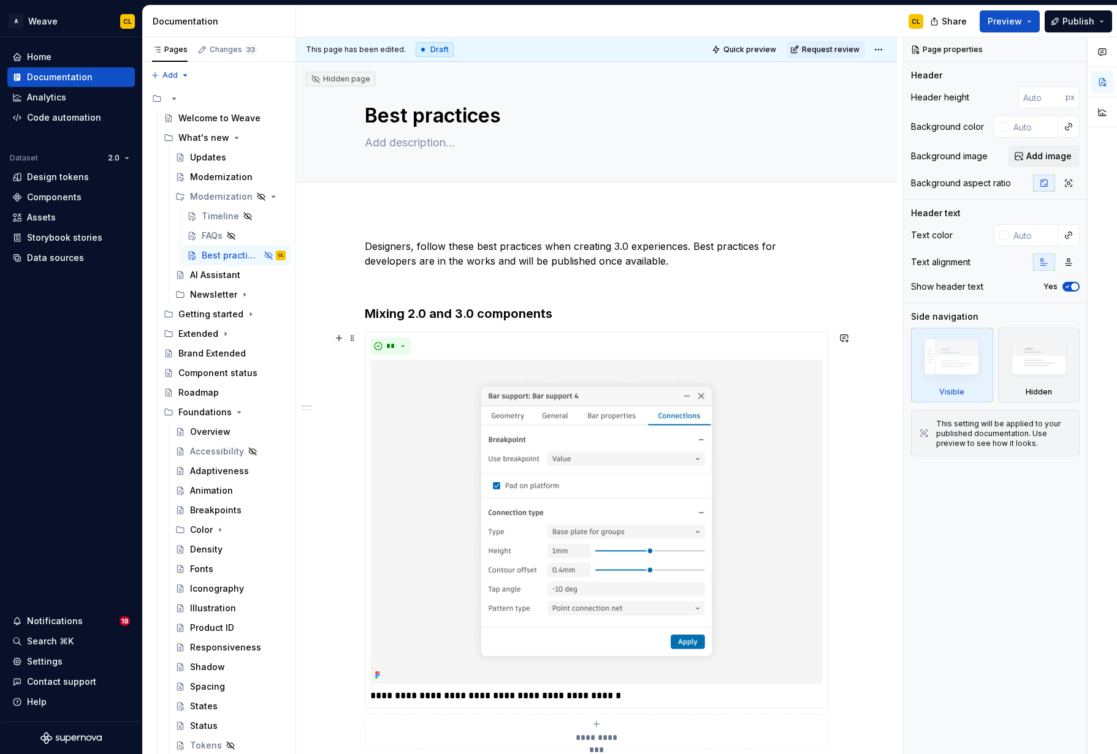
type textarea "*"
